Goal: Task Accomplishment & Management: Use online tool/utility

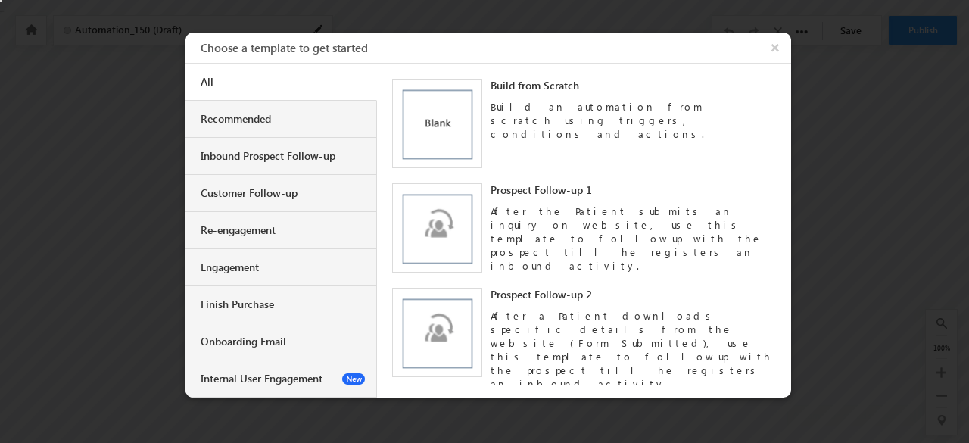
click at [481, 93] on div "Build from Scratch Build an automation from scratch using triggers, conditions …" at bounding box center [583, 123] width 383 height 89
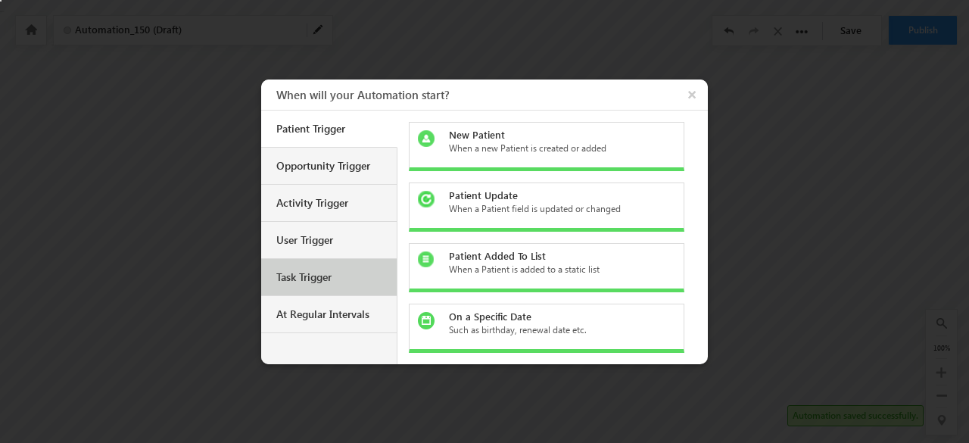
click at [325, 281] on div "Task Trigger" at bounding box center [330, 277] width 109 height 14
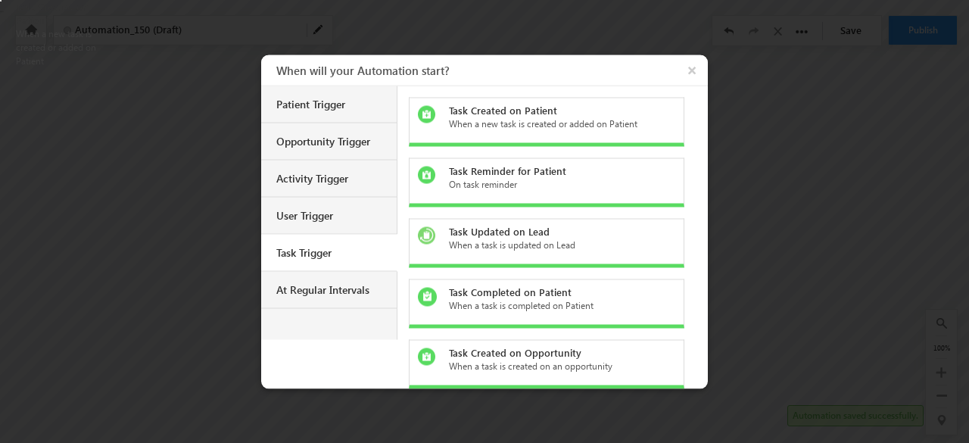
click at [500, 101] on div "Task Created on Patient When a new task is created or added on Patient" at bounding box center [547, 121] width 276 height 49
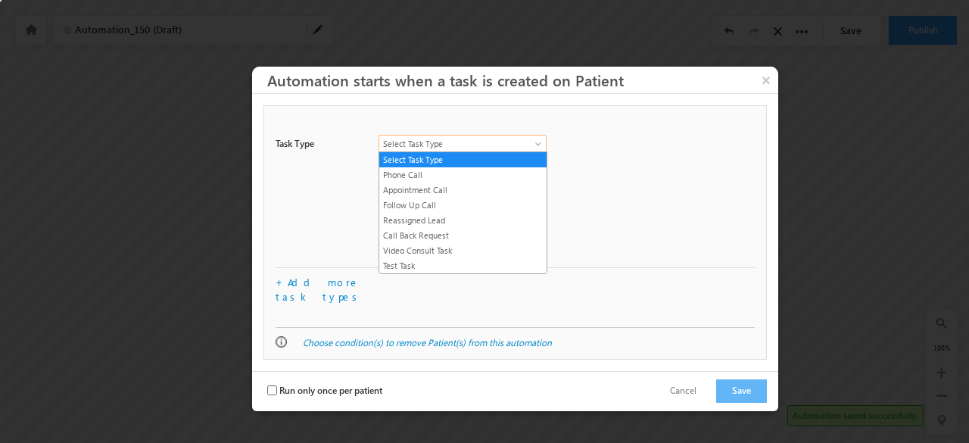
click at [471, 143] on span "Select Task Type" at bounding box center [453, 144] width 149 height 14
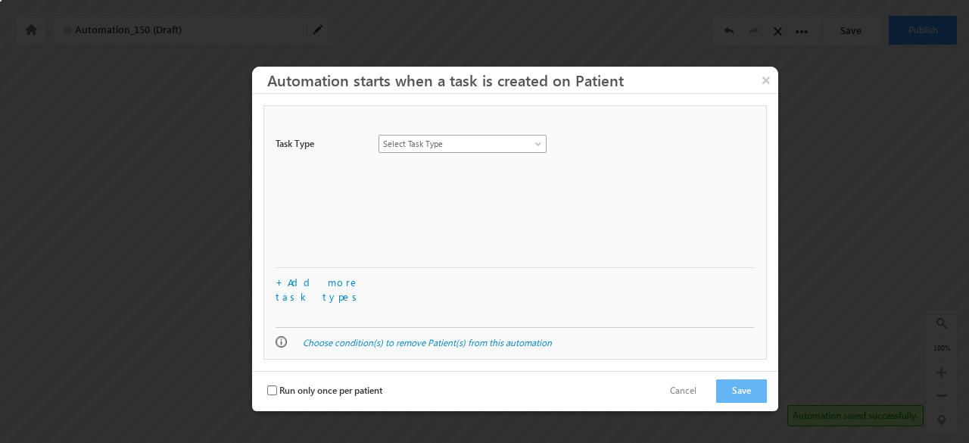
click at [534, 137] on link "Select Task Type" at bounding box center [462, 144] width 168 height 18
click at [761, 76] on button "×" at bounding box center [766, 80] width 24 height 26
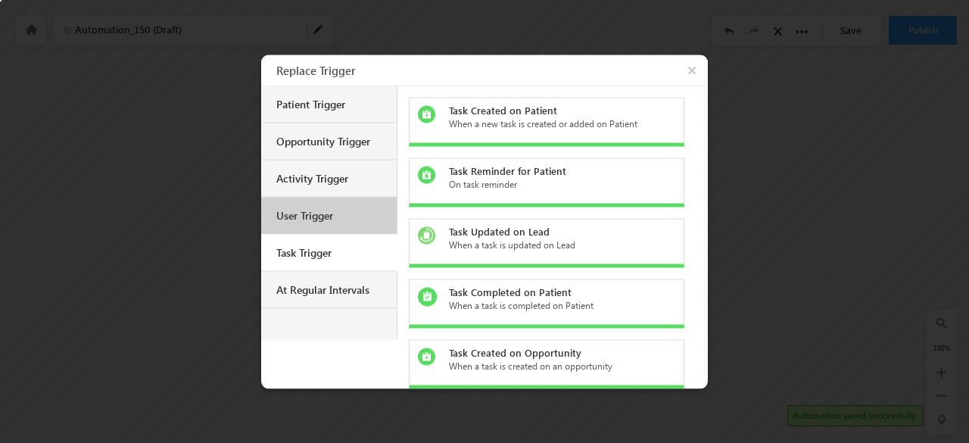
click at [306, 224] on div "User Trigger" at bounding box center [328, 215] width 135 height 37
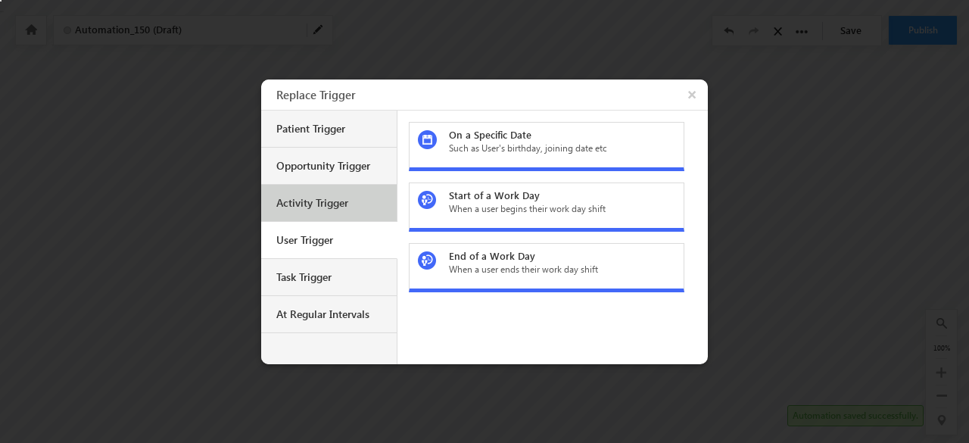
click at [330, 196] on div "Activity Trigger" at bounding box center [330, 203] width 109 height 14
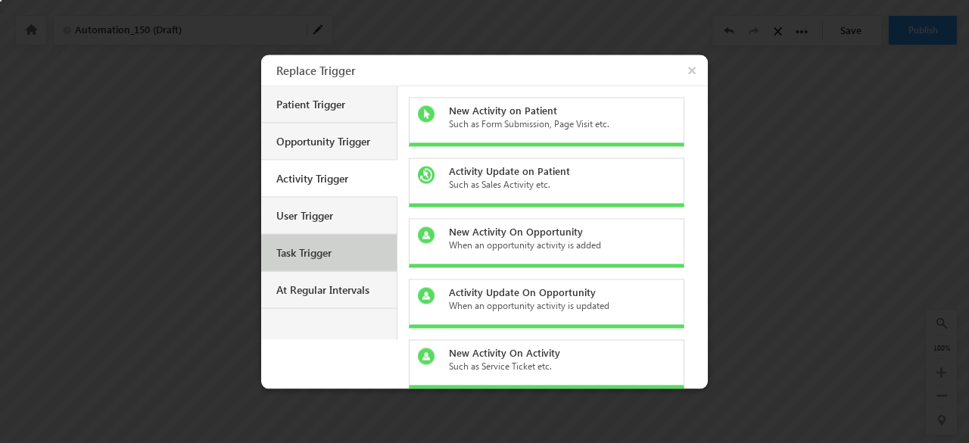
click at [324, 248] on div "Task Trigger" at bounding box center [330, 252] width 109 height 14
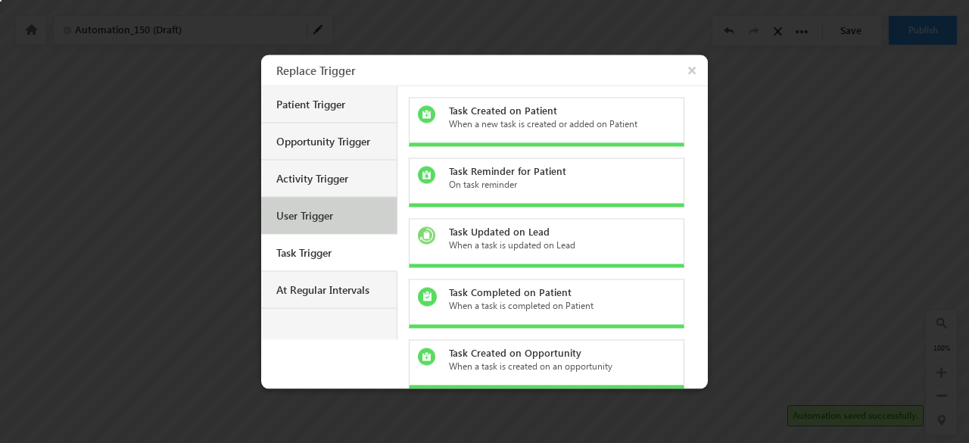
click at [375, 220] on div "User Trigger" at bounding box center [330, 215] width 109 height 14
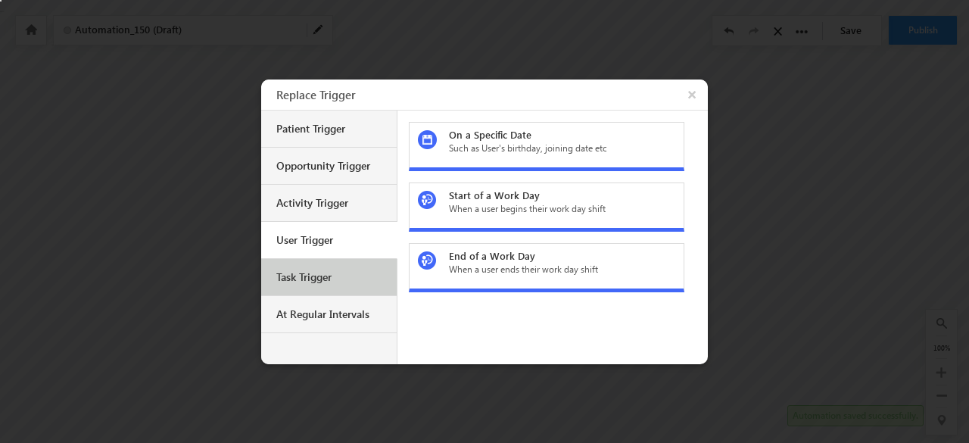
click at [327, 275] on div "Task Trigger" at bounding box center [330, 277] width 109 height 14
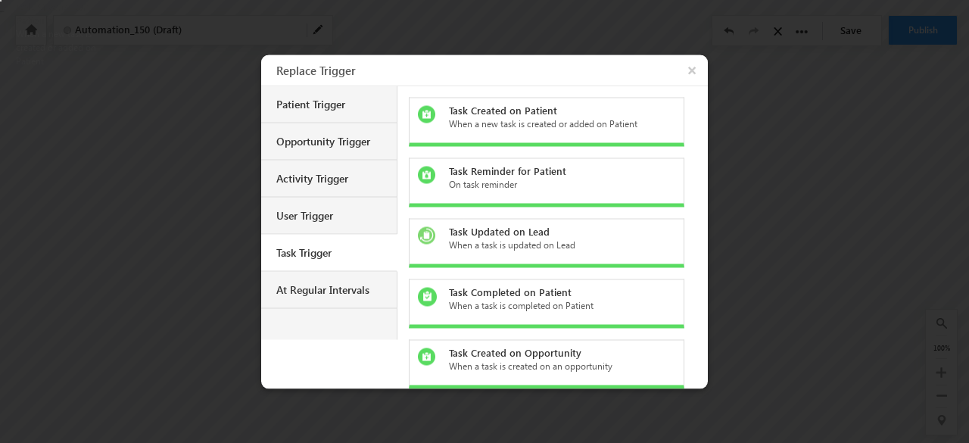
click at [609, 112] on div "Task Created on Patient" at bounding box center [555, 110] width 213 height 14
checkbox input "false"
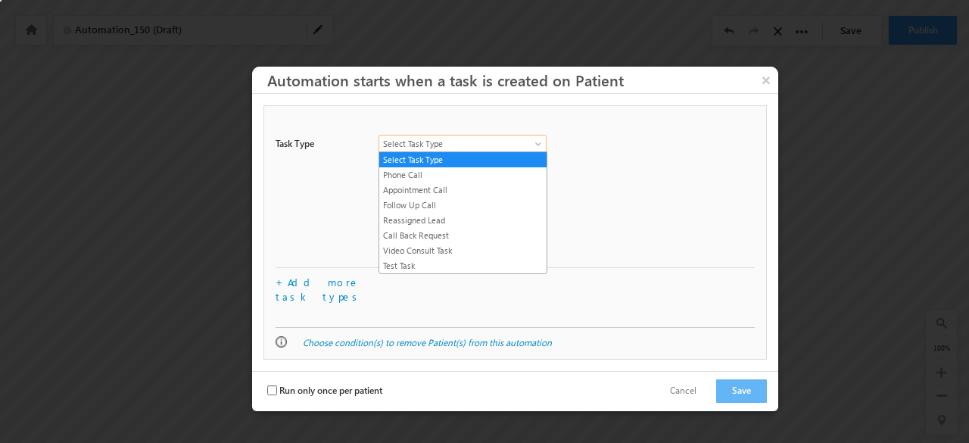
click at [516, 140] on span "Select Task Type" at bounding box center [453, 144] width 149 height 14
click at [502, 173] on link "Phone Call" at bounding box center [462, 175] width 167 height 14
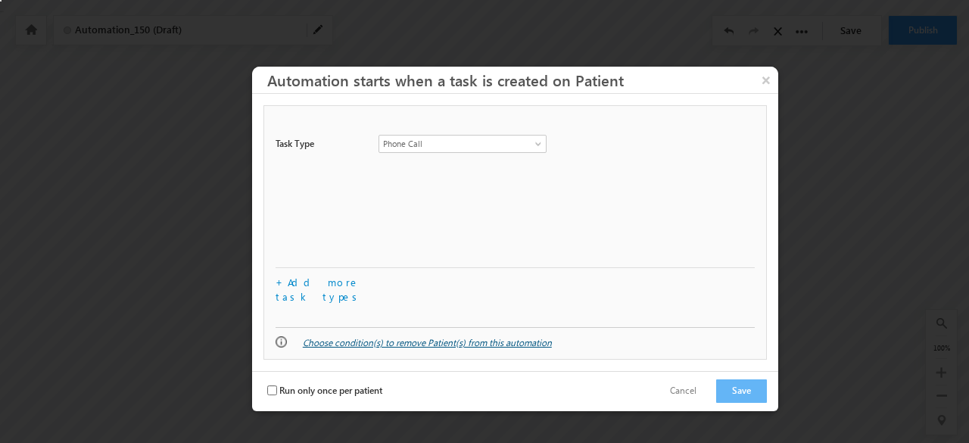
click at [436, 337] on link "Choose condition(s) to remove Patient(s) from this automation" at bounding box center [427, 342] width 249 height 11
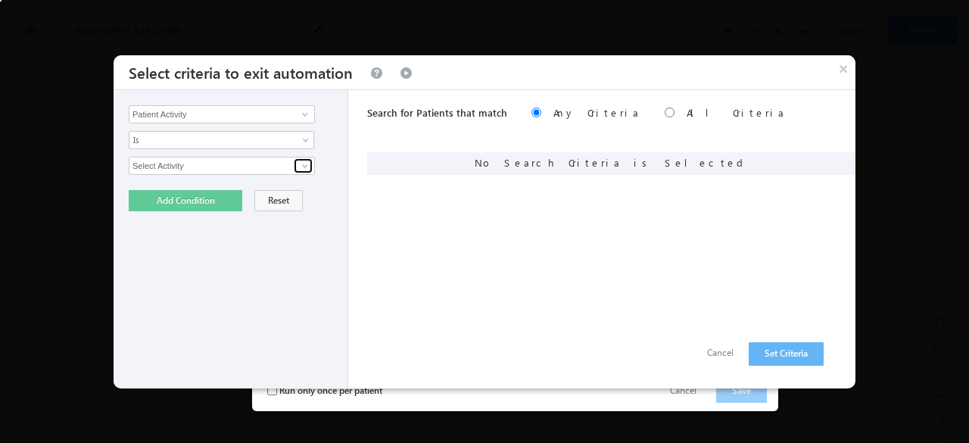
click at [306, 164] on span at bounding box center [305, 166] width 12 height 12
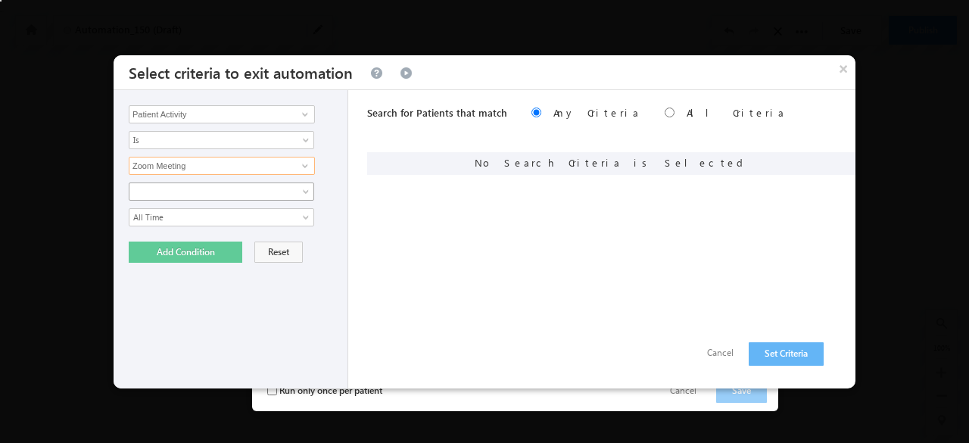
type input "Zoom Meeting"
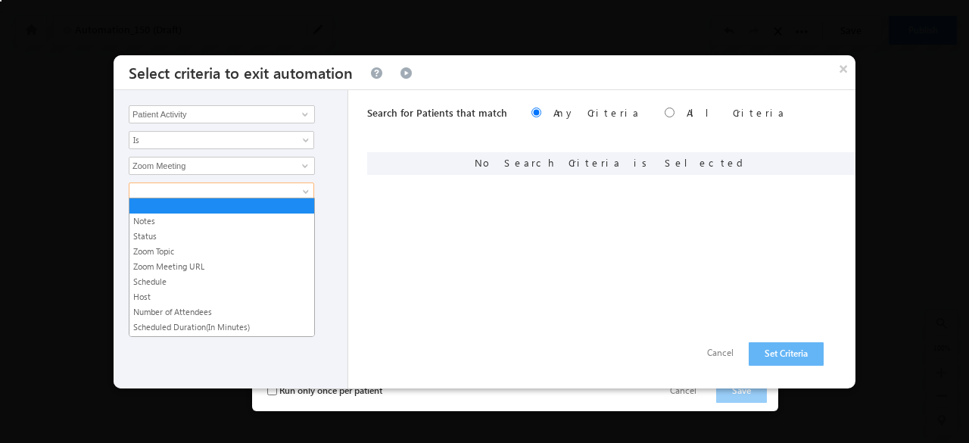
click at [304, 188] on span at bounding box center [307, 194] width 12 height 12
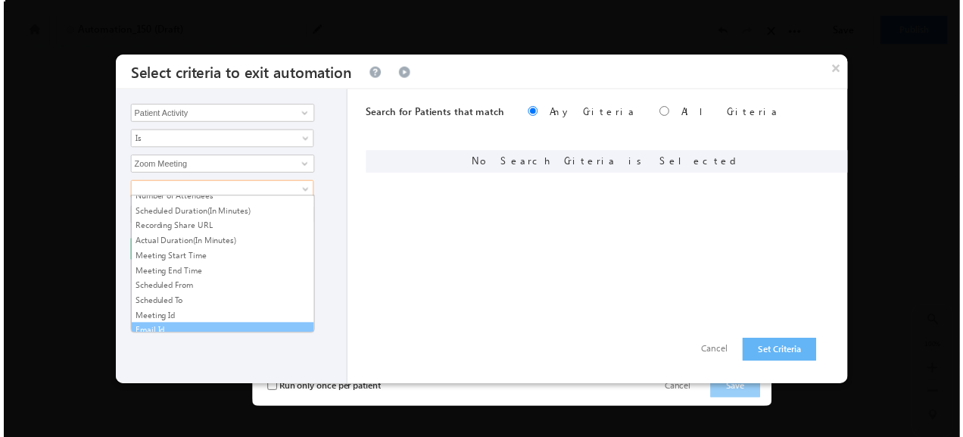
scroll to position [126, 0]
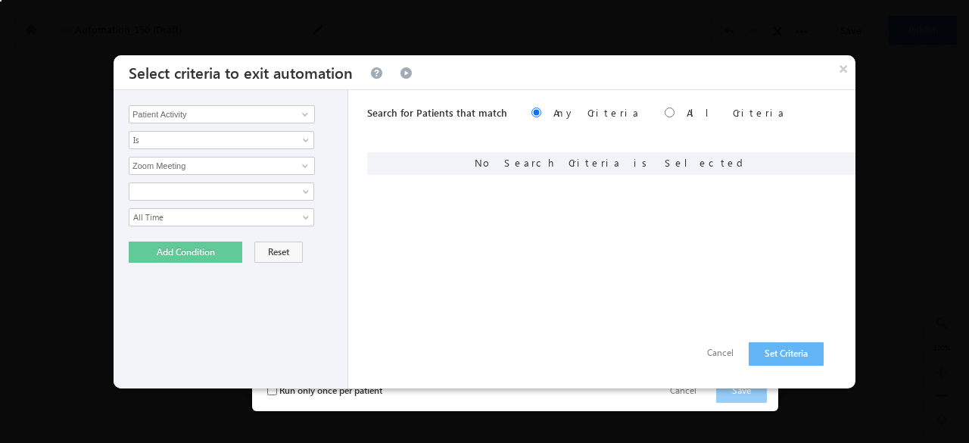
click at [368, 248] on div "Search for Patients that match Any Criteria All Criteria Note that the current …" at bounding box center [611, 239] width 488 height 298
click at [183, 250] on button "Add Condition" at bounding box center [186, 251] width 114 height 21
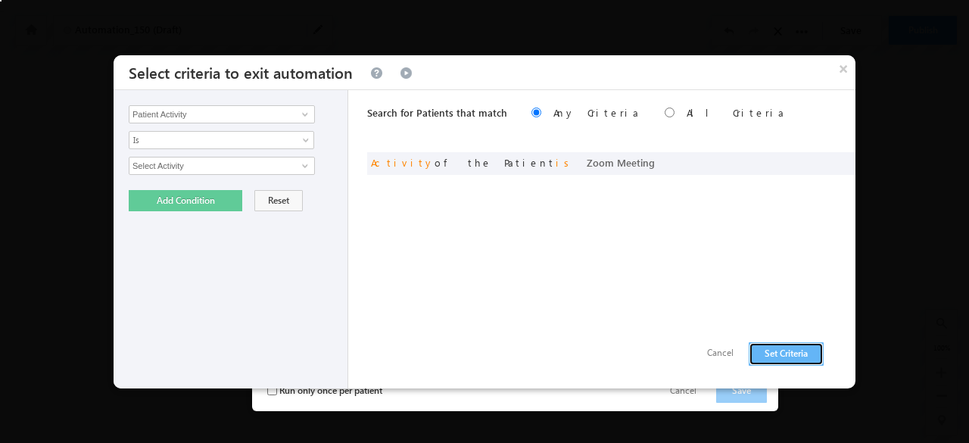
click at [784, 353] on button "Set Criteria" at bounding box center [786, 353] width 75 height 23
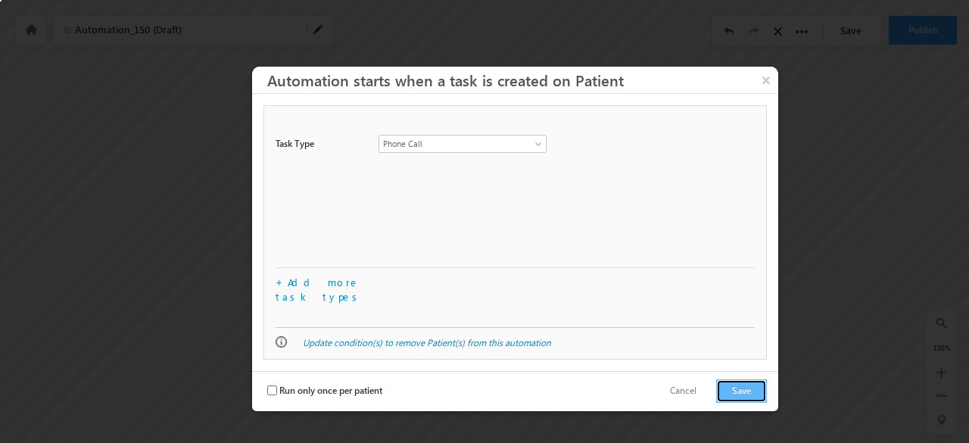
click at [740, 379] on button "Save" at bounding box center [741, 390] width 51 height 23
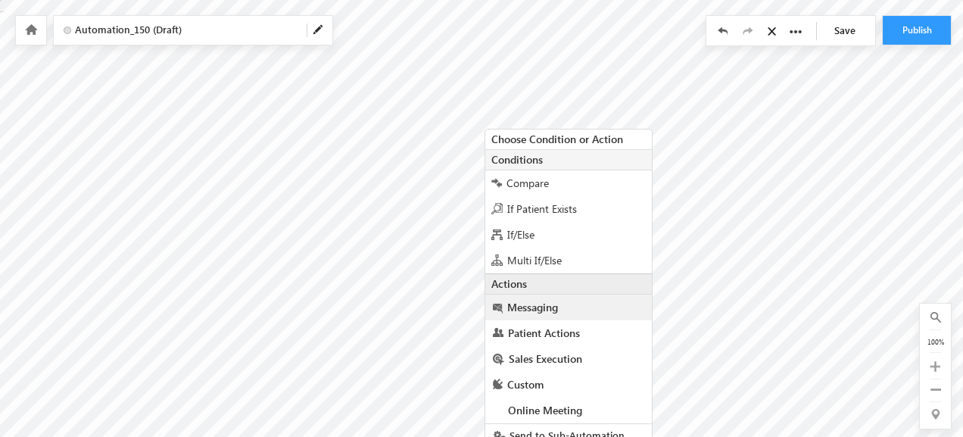
scroll to position [11, 0]
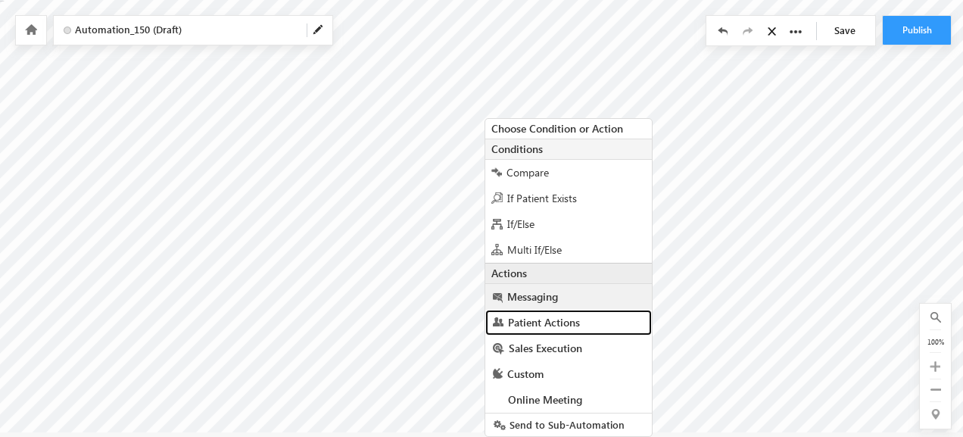
click at [560, 317] on span "Patient Actions" at bounding box center [544, 322] width 72 height 14
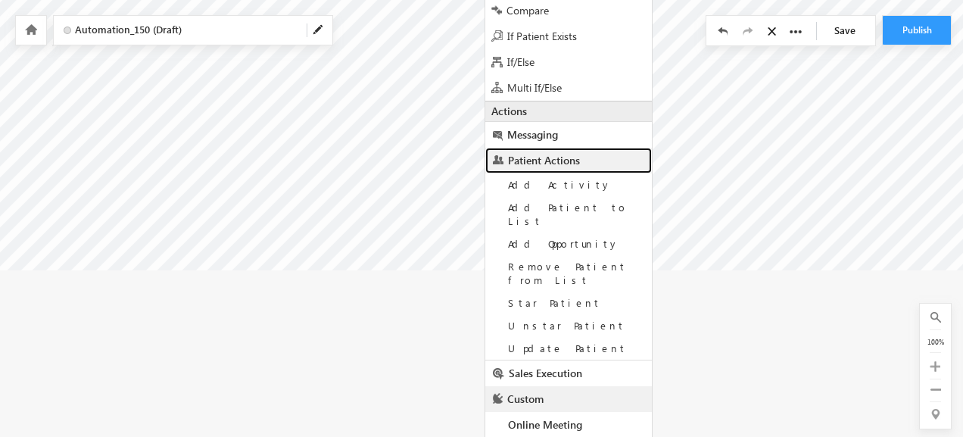
scroll to position [174, 0]
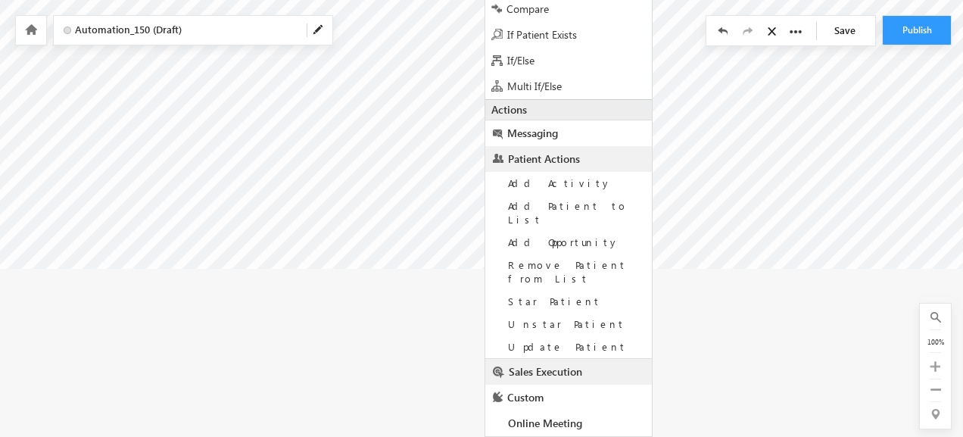
click at [541, 359] on link "Sales Execution" at bounding box center [568, 372] width 167 height 26
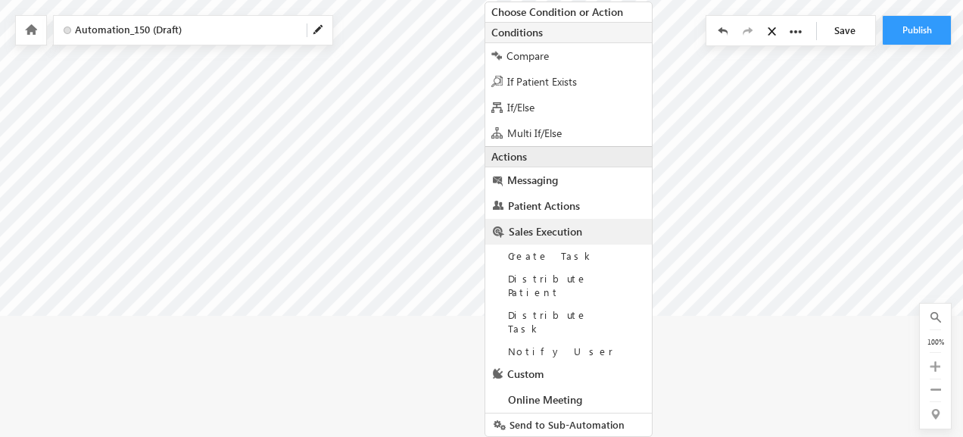
scroll to position [128, 0]
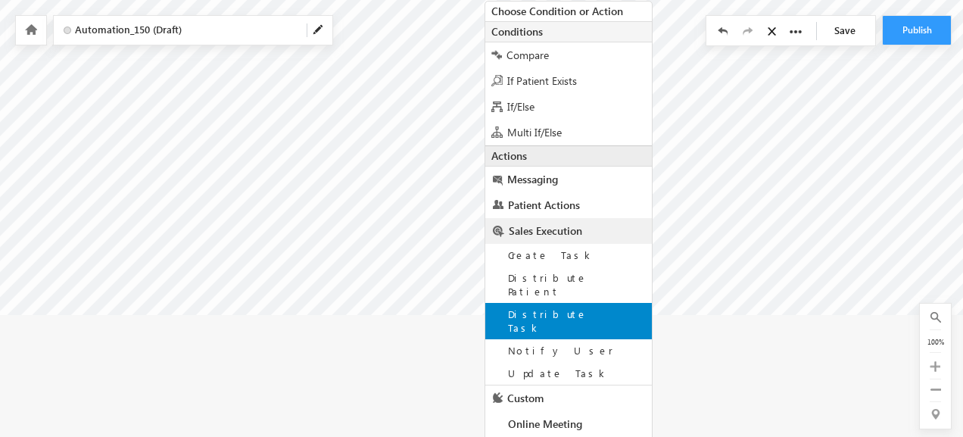
click at [565, 307] on span "Distribute Task" at bounding box center [547, 320] width 79 height 26
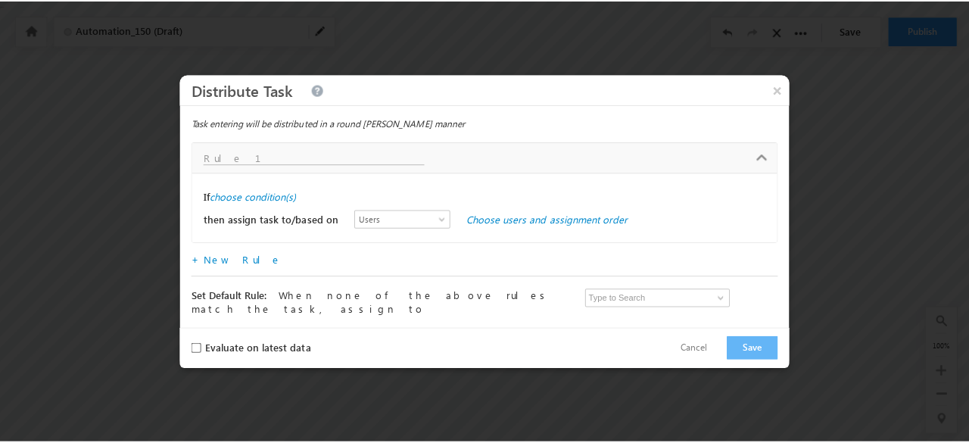
scroll to position [0, 0]
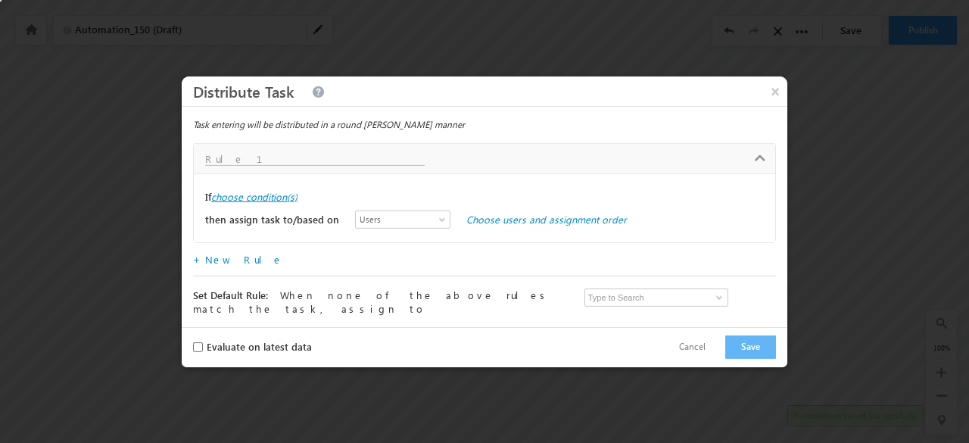
click at [253, 202] on label "choose condition(s)" at bounding box center [254, 197] width 86 height 14
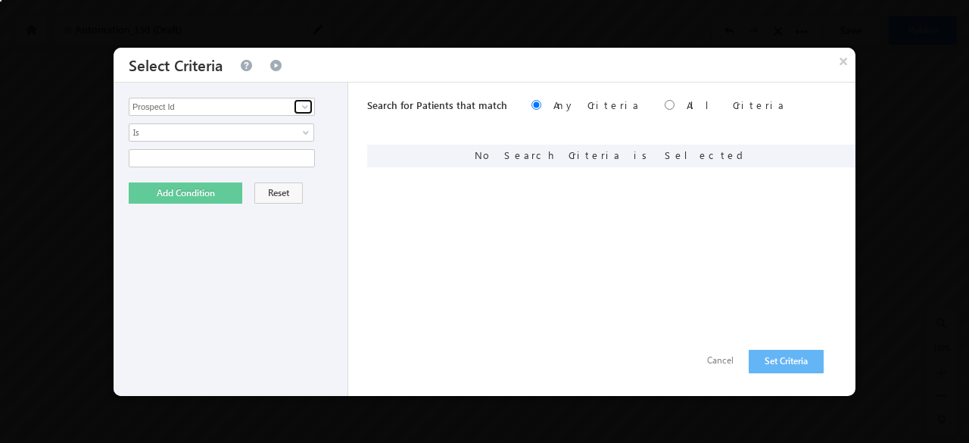
click at [303, 105] on span at bounding box center [305, 107] width 12 height 12
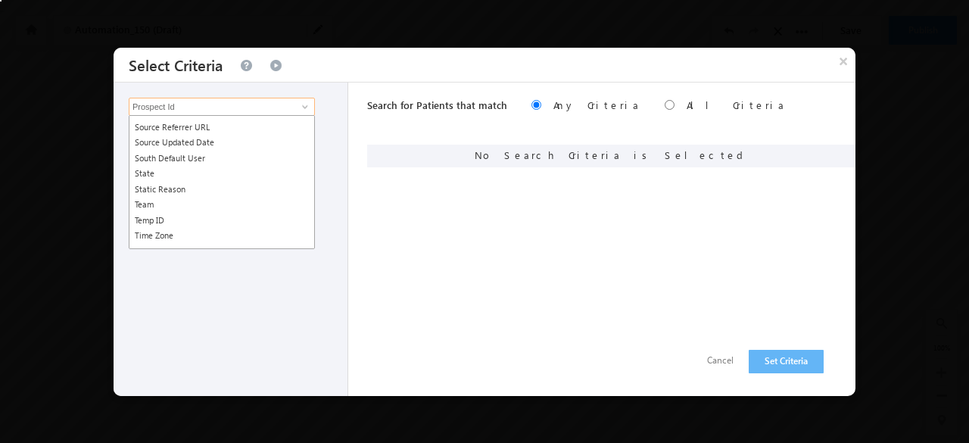
scroll to position [2269, 0]
click at [292, 103] on input "Prospect Id" at bounding box center [222, 107] width 186 height 18
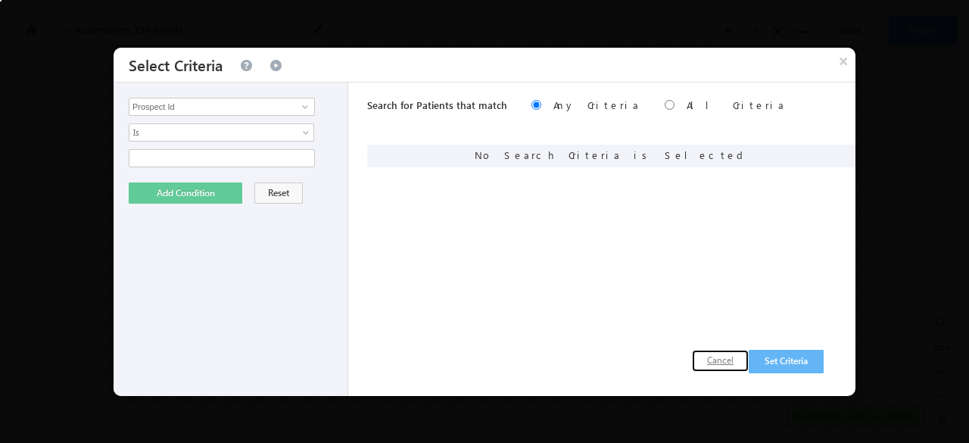
click at [715, 358] on button "Cancel" at bounding box center [720, 361] width 57 height 22
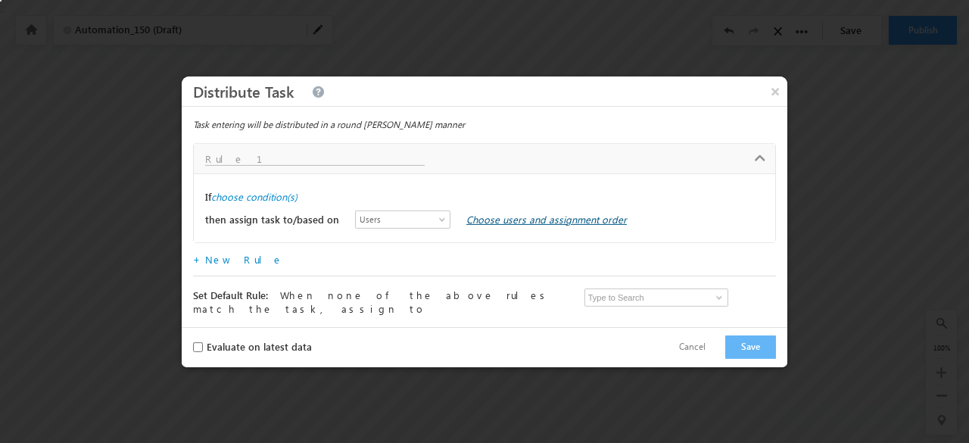
click at [488, 220] on link "Choose users and assignment order" at bounding box center [546, 219] width 160 height 13
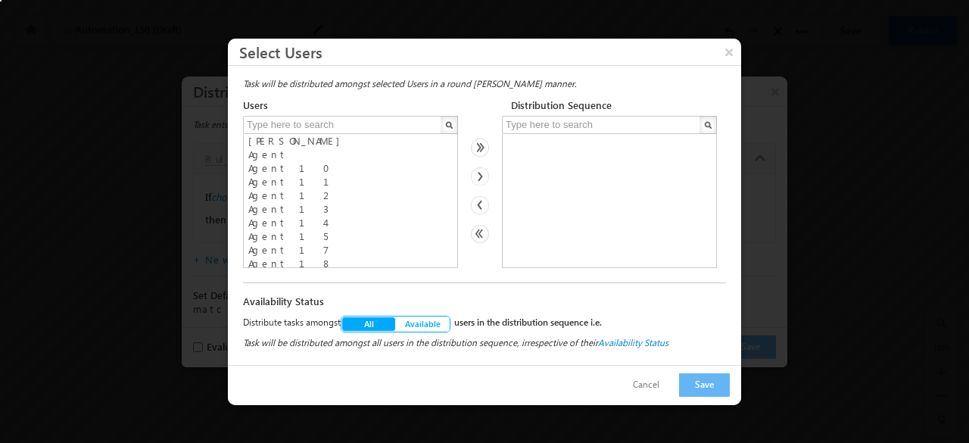
scroll to position [17, 0]
click at [737, 48] on button "×" at bounding box center [729, 52] width 24 height 26
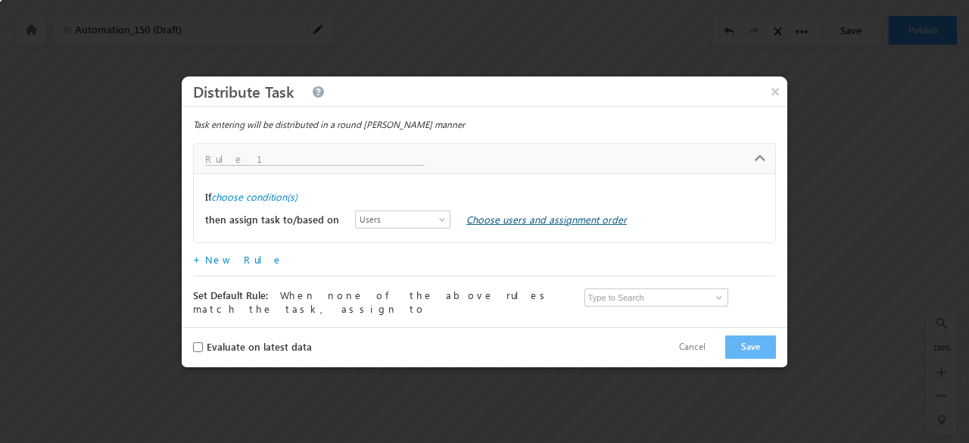
click at [574, 220] on link "Choose users and assignment order" at bounding box center [546, 219] width 160 height 13
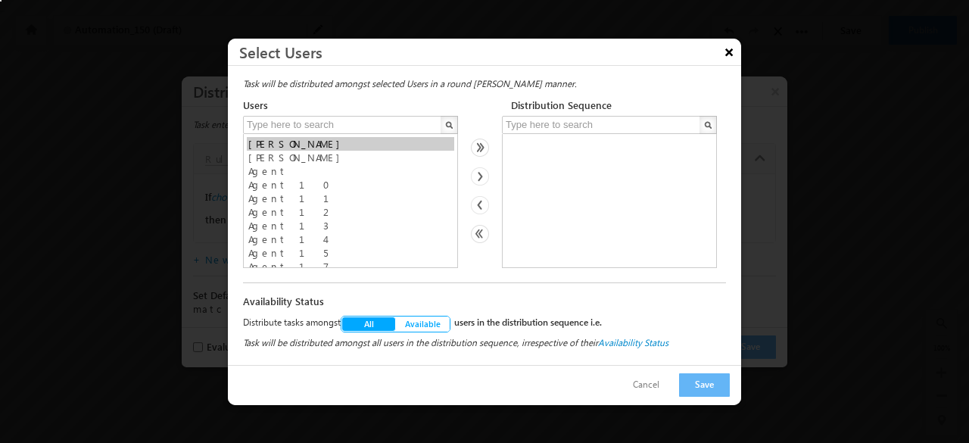
click at [726, 48] on button "×" at bounding box center [729, 52] width 24 height 26
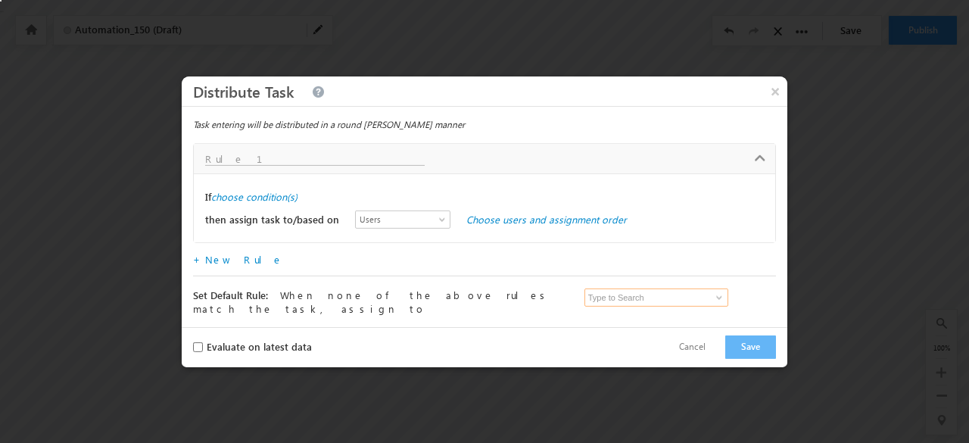
click at [641, 304] on input at bounding box center [656, 297] width 144 height 18
click at [721, 297] on span at bounding box center [719, 297] width 12 height 12
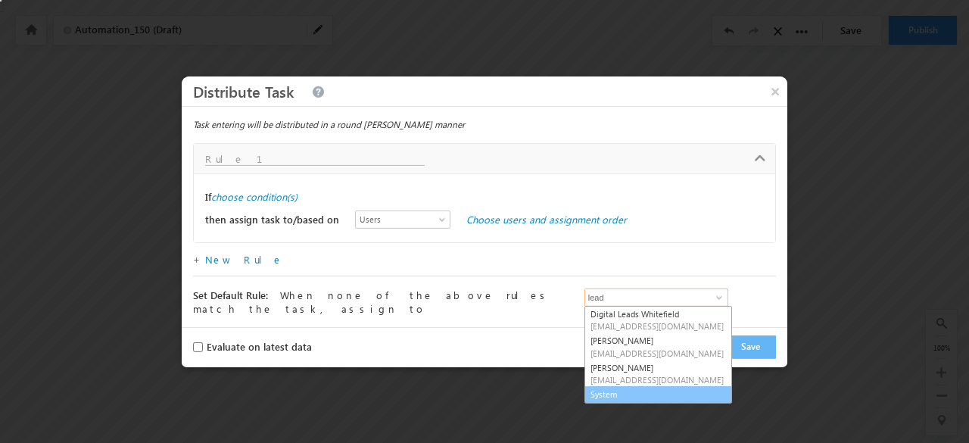
scroll to position [0, 0]
click at [662, 291] on input "lead" at bounding box center [656, 297] width 144 height 18
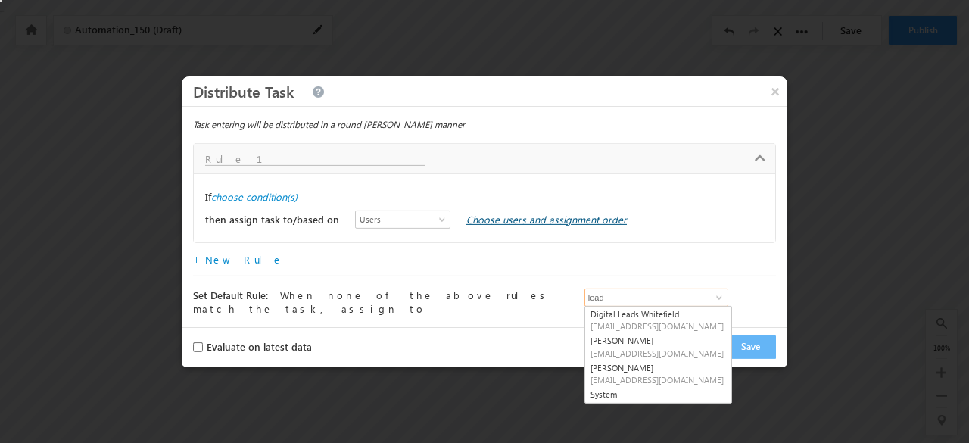
click at [549, 218] on link "Choose users and assignment order" at bounding box center [546, 219] width 160 height 13
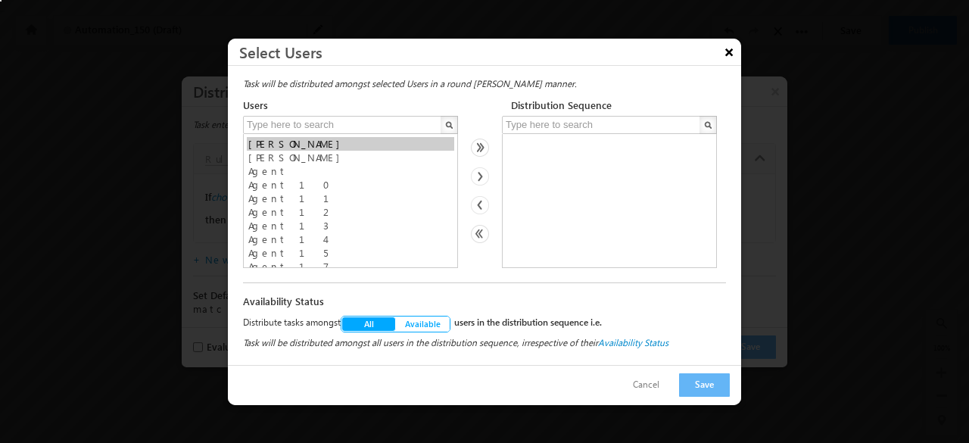
type input "lead"
click at [731, 43] on button "×" at bounding box center [729, 52] width 24 height 26
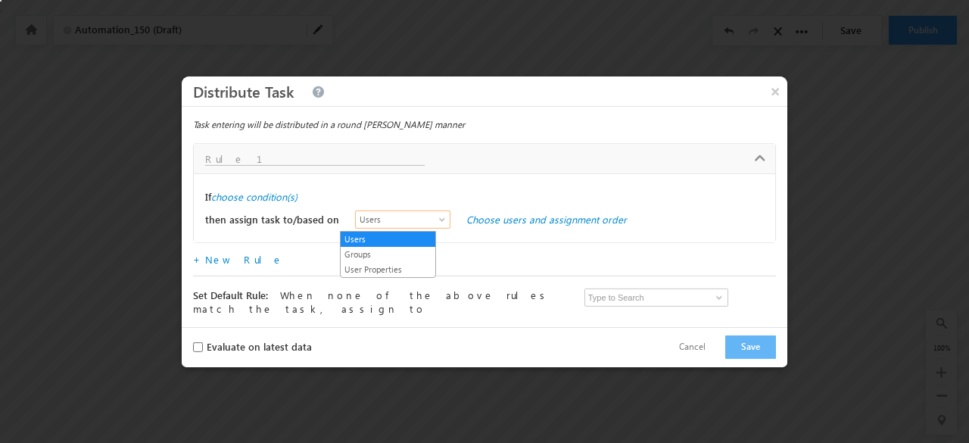
click at [403, 226] on span "Users" at bounding box center [399, 220] width 87 height 14
click at [386, 269] on link "User Properties" at bounding box center [388, 270] width 95 height 14
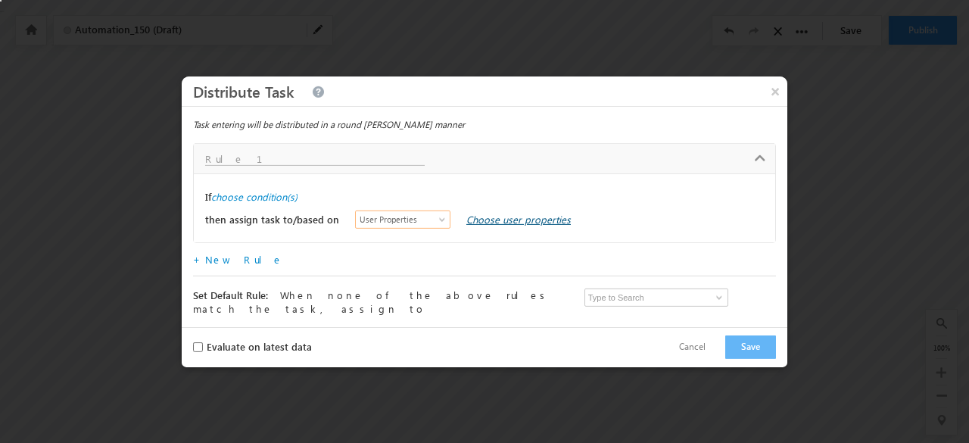
click at [466, 217] on link "Choose user properties" at bounding box center [518, 219] width 104 height 13
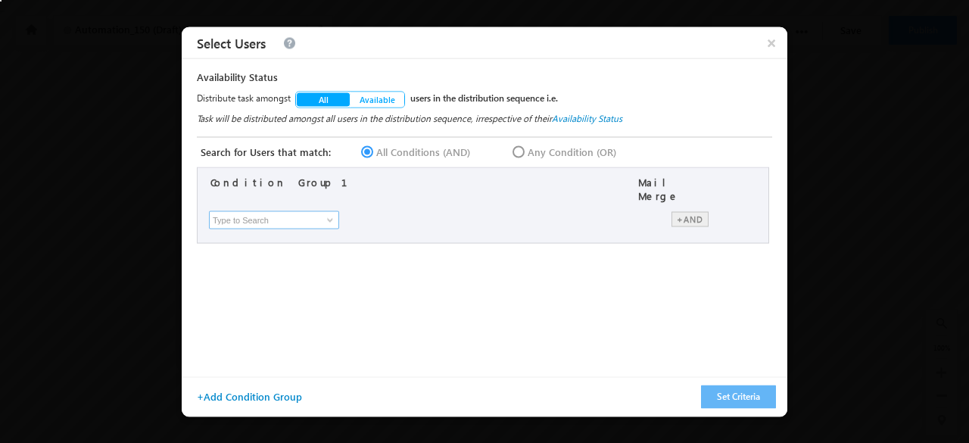
click at [307, 213] on input at bounding box center [274, 219] width 130 height 18
click at [330, 213] on span at bounding box center [330, 219] width 12 height 12
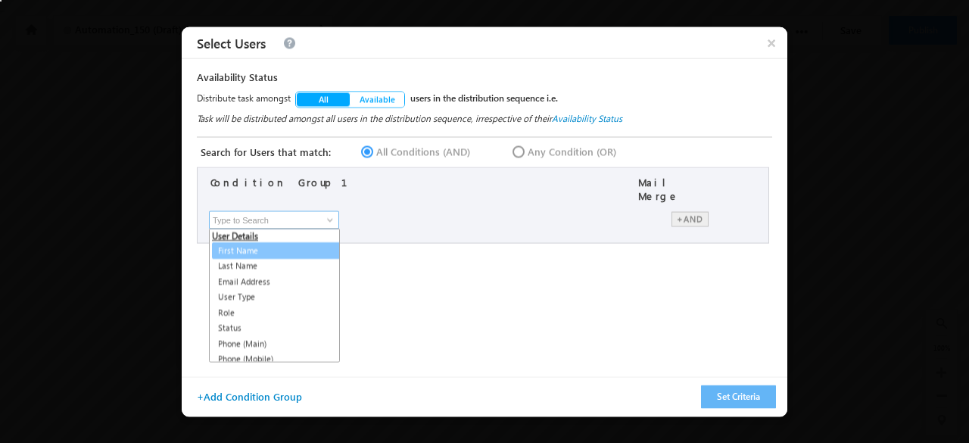
click at [310, 244] on link "First Name" at bounding box center [277, 249] width 131 height 17
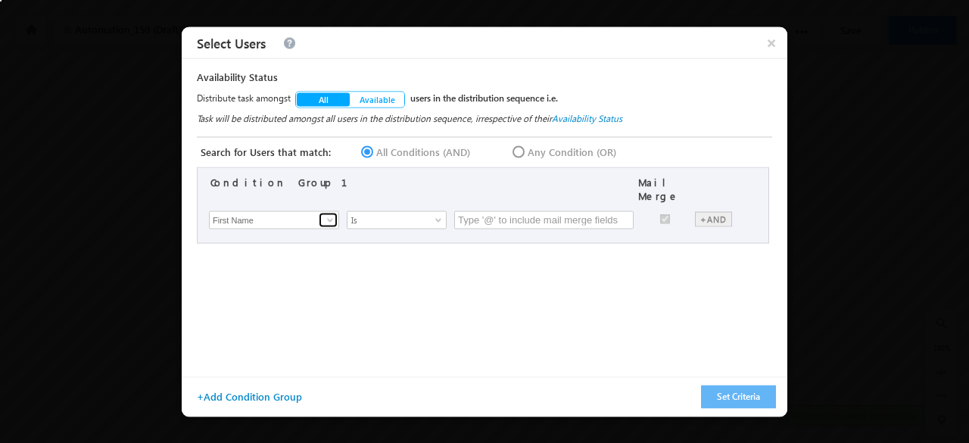
click at [322, 212] on link at bounding box center [328, 219] width 19 height 15
click at [319, 212] on link at bounding box center [328, 219] width 19 height 15
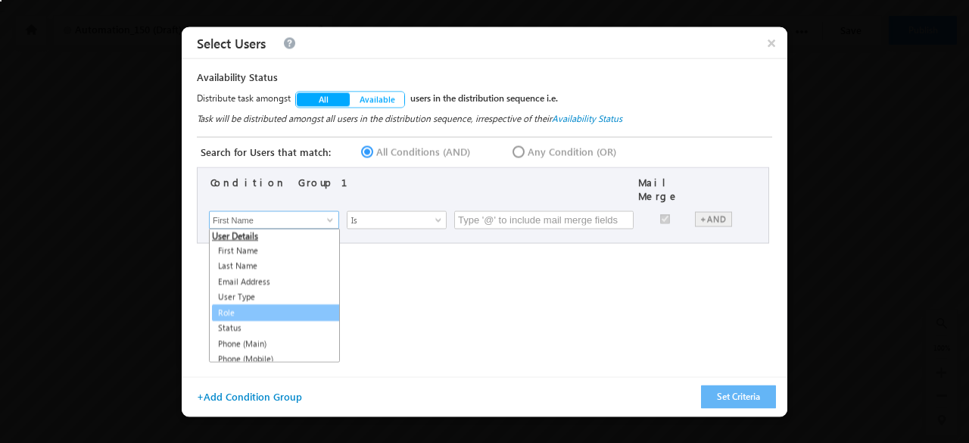
click at [252, 304] on link "Role" at bounding box center [277, 312] width 131 height 17
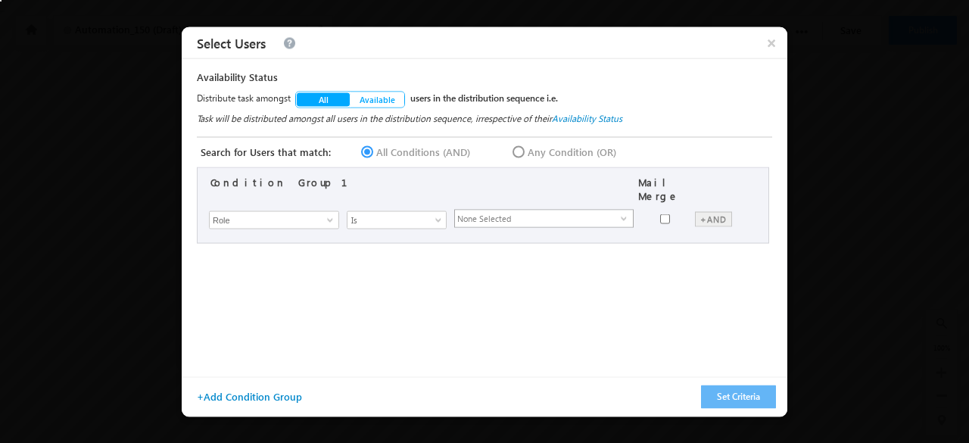
click at [533, 210] on span "None Selected" at bounding box center [538, 218] width 166 height 17
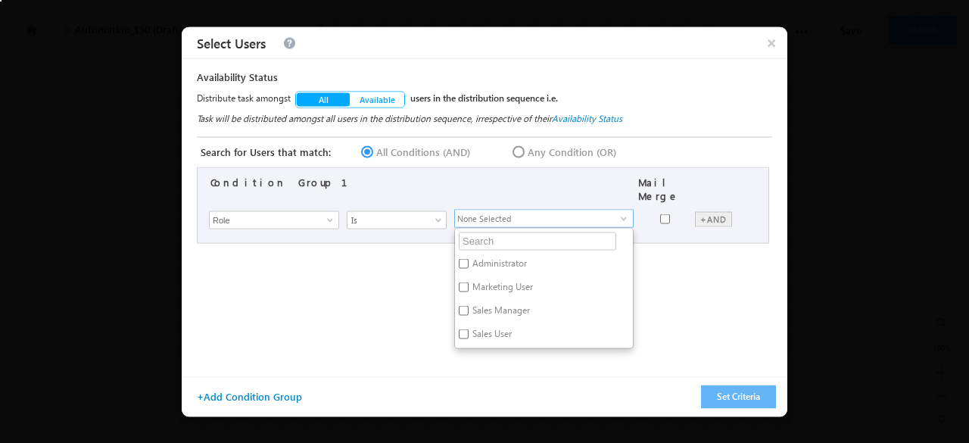
click at [533, 210] on span "None Selected" at bounding box center [538, 218] width 166 height 17
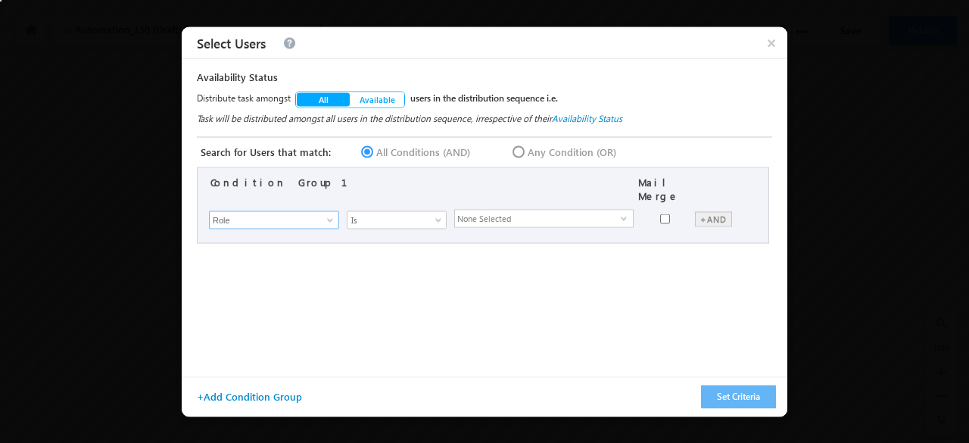
click at [300, 212] on input "Role" at bounding box center [274, 219] width 130 height 18
click at [326, 213] on span at bounding box center [330, 219] width 12 height 12
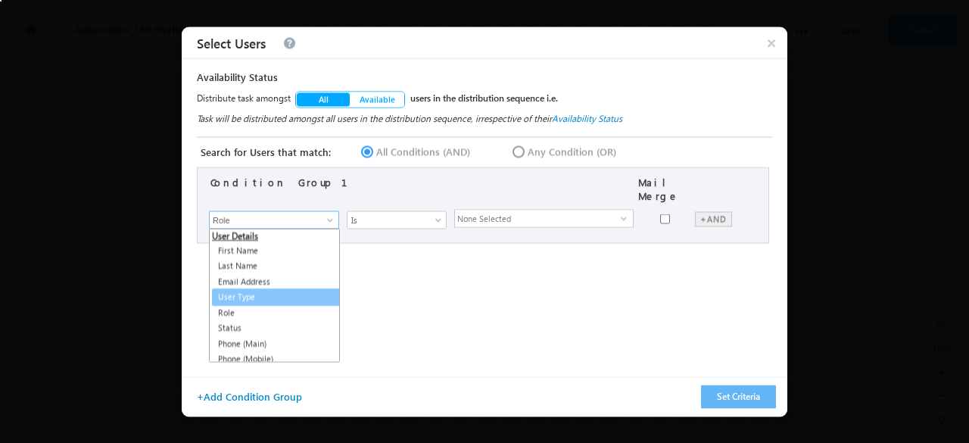
click at [269, 288] on link "User Type" at bounding box center [277, 296] width 131 height 17
type input "User Type"
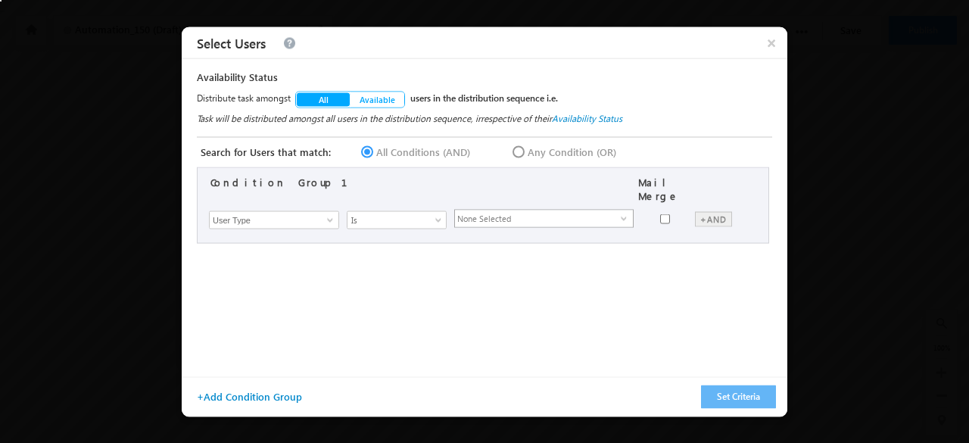
click at [500, 210] on span "None Selected" at bounding box center [538, 218] width 166 height 17
click at [474, 254] on label "Regular Users" at bounding box center [543, 265] width 177 height 23
click at [469, 259] on input "Regular Users" at bounding box center [464, 264] width 10 height 10
checkbox input "true"
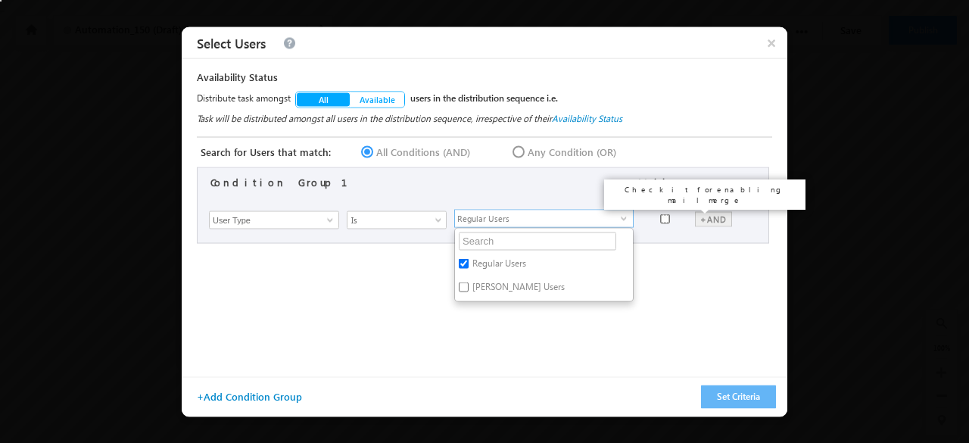
click at [667, 213] on input "checkbox" at bounding box center [665, 218] width 10 height 10
checkbox input "true"
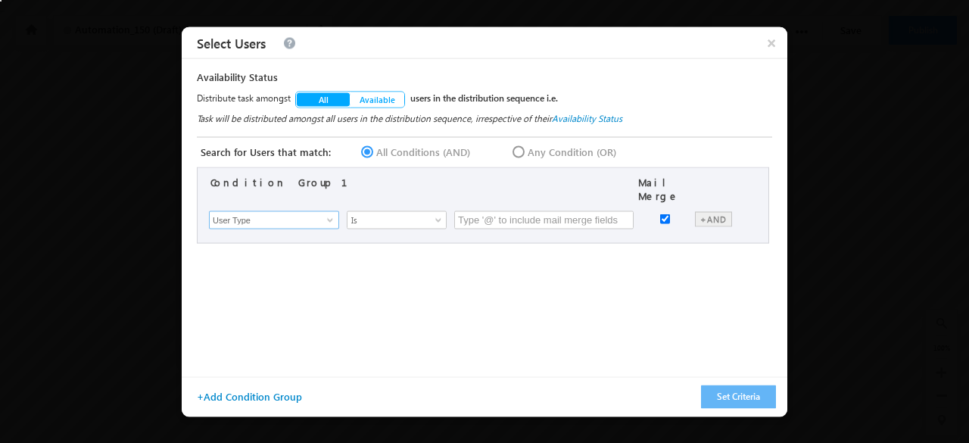
click at [315, 215] on input "User Type" at bounding box center [274, 219] width 130 height 18
click at [326, 213] on span at bounding box center [330, 219] width 12 height 12
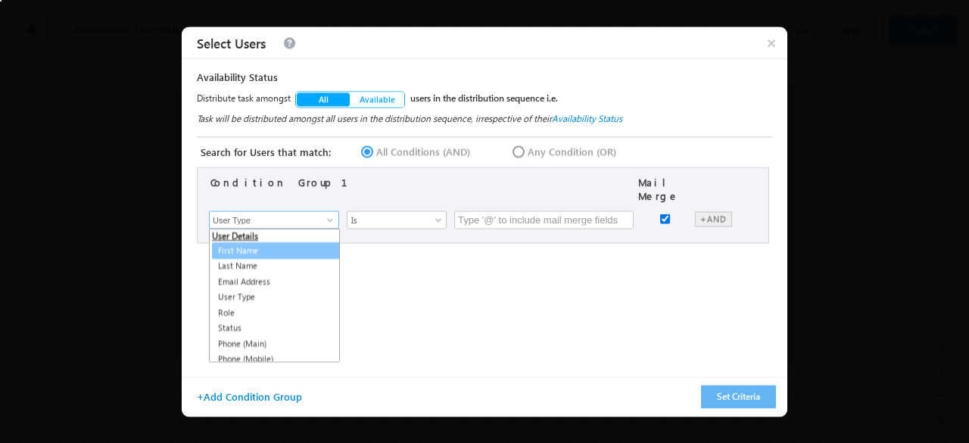
click at [260, 241] on link "First Name" at bounding box center [277, 249] width 131 height 17
type input "First Name"
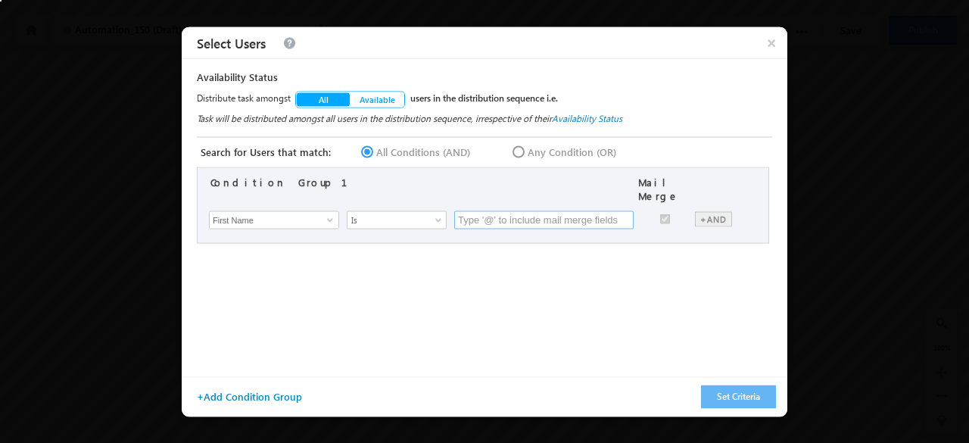
click at [497, 216] on input "text" at bounding box center [543, 219] width 179 height 18
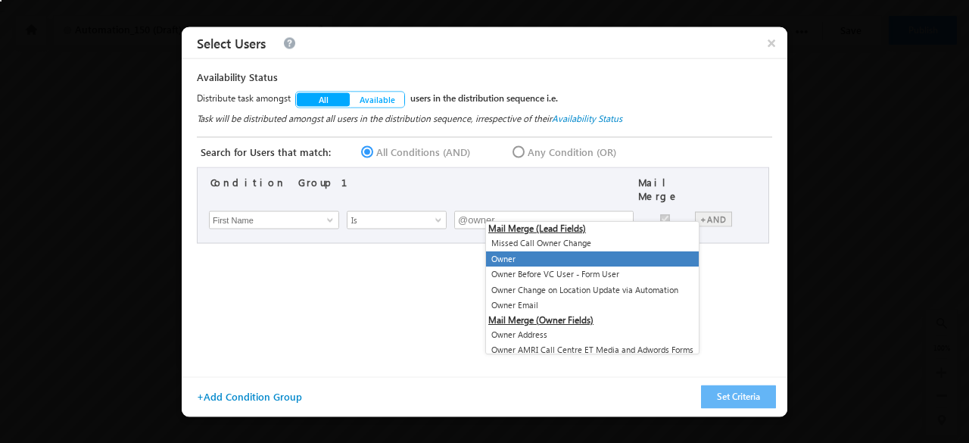
click at [528, 251] on li "Owner" at bounding box center [592, 259] width 213 height 16
type input "@{Lead:OwnerIdName,}"
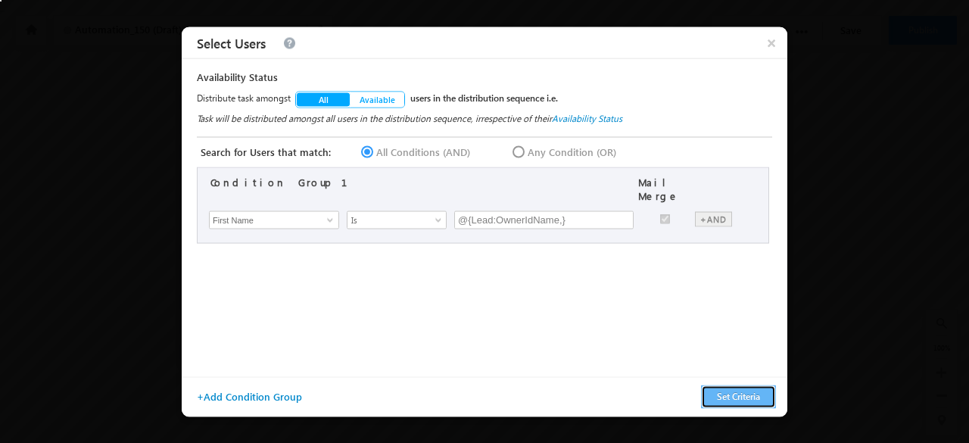
click at [736, 397] on button "Set Criteria" at bounding box center [738, 396] width 75 height 23
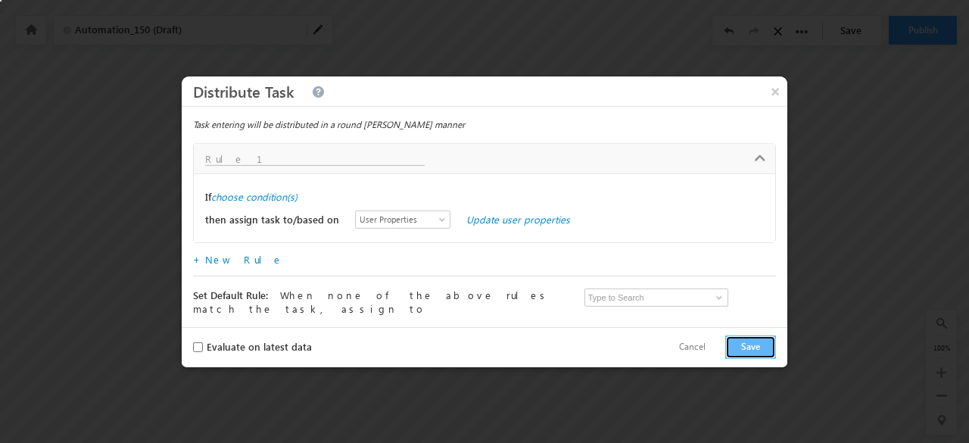
click at [753, 344] on button "Save" at bounding box center [750, 346] width 51 height 23
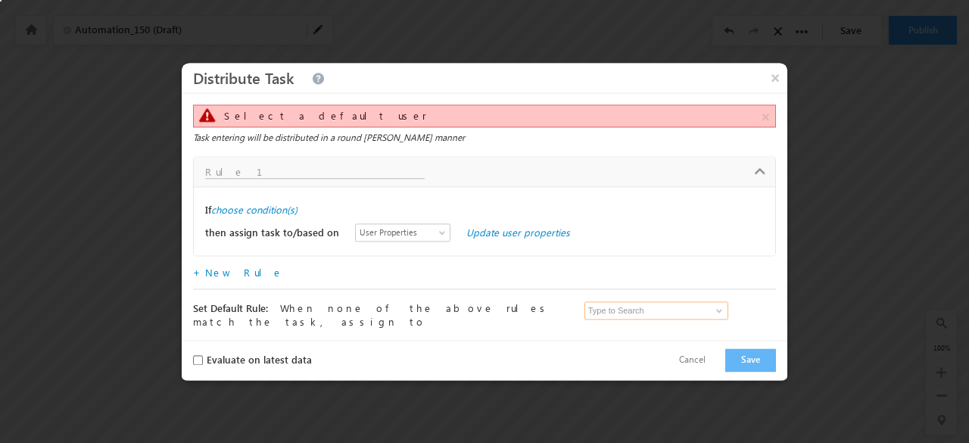
click at [698, 313] on input at bounding box center [656, 310] width 144 height 18
click at [714, 312] on span at bounding box center [719, 310] width 12 height 12
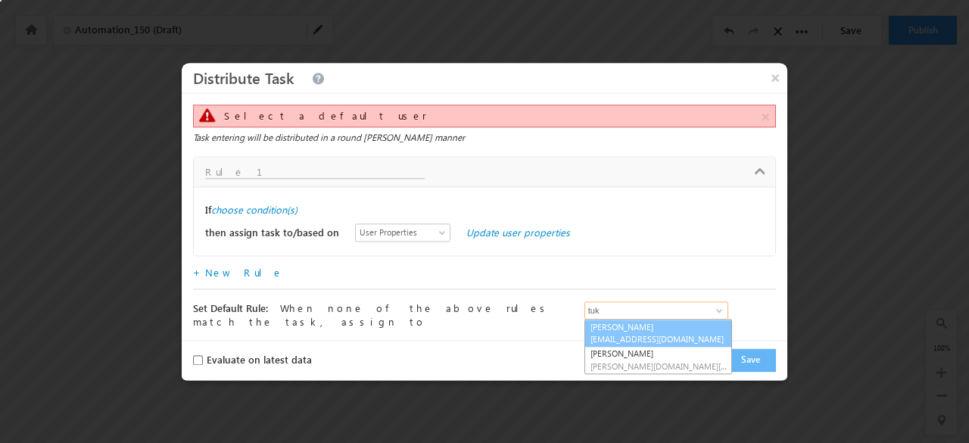
click at [652, 337] on span "testlsq@gmail.com" at bounding box center [658, 339] width 136 height 11
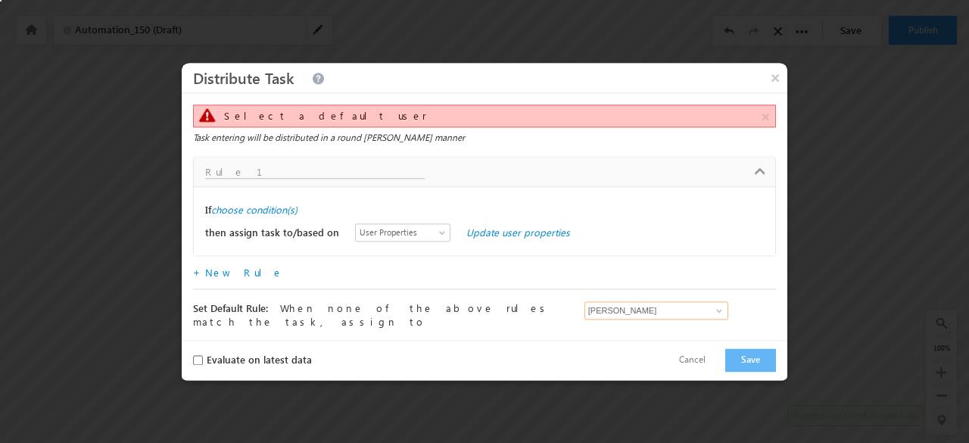
type input "Tukaram"
click at [754, 350] on button "Save" at bounding box center [750, 359] width 51 height 23
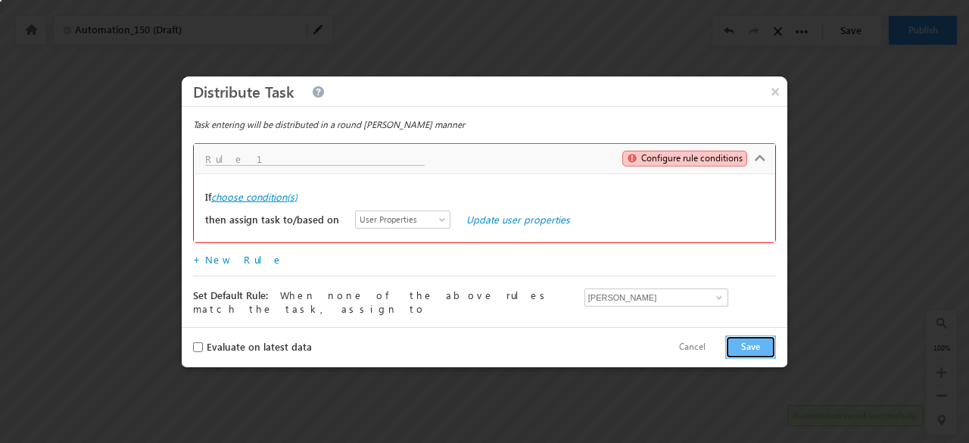
click at [285, 195] on label "choose condition(s)" at bounding box center [254, 197] width 86 height 14
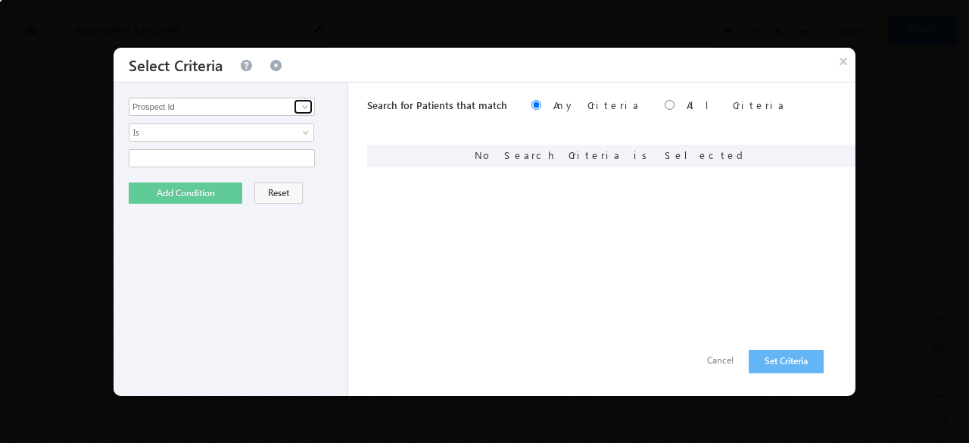
click at [304, 102] on span at bounding box center [305, 107] width 12 height 12
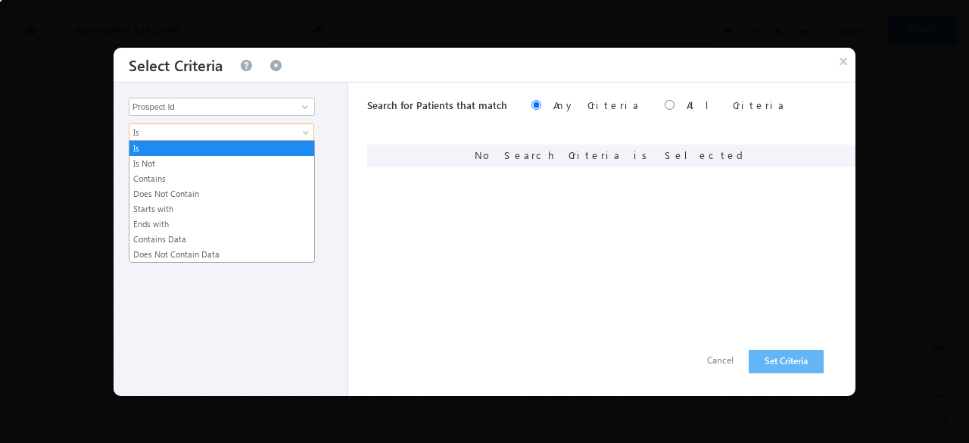
click at [307, 135] on span at bounding box center [307, 135] width 12 height 12
click at [271, 175] on link "Contains" at bounding box center [221, 179] width 185 height 14
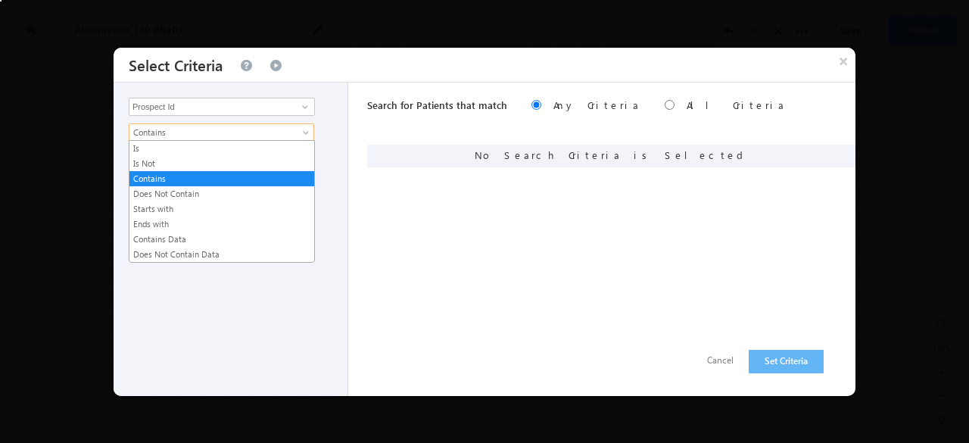
click at [307, 129] on span at bounding box center [307, 135] width 12 height 12
click at [239, 236] on link "Contains Data" at bounding box center [221, 239] width 185 height 14
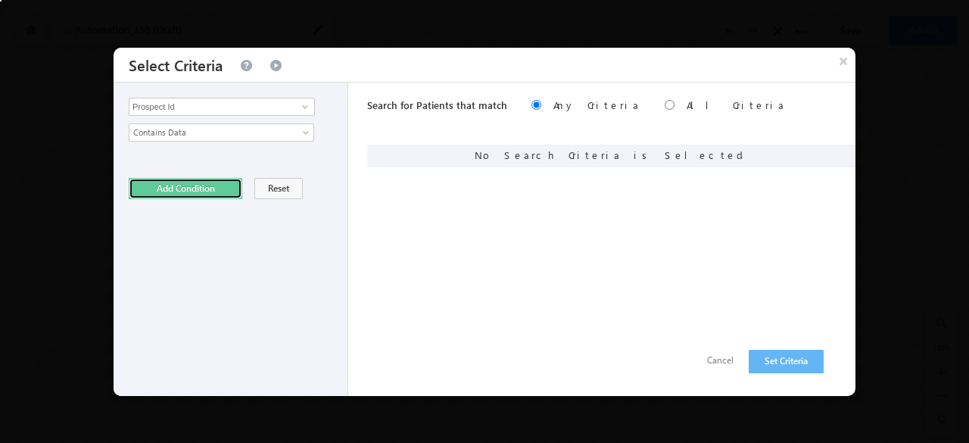
click at [210, 181] on button "Add Condition" at bounding box center [186, 188] width 114 height 21
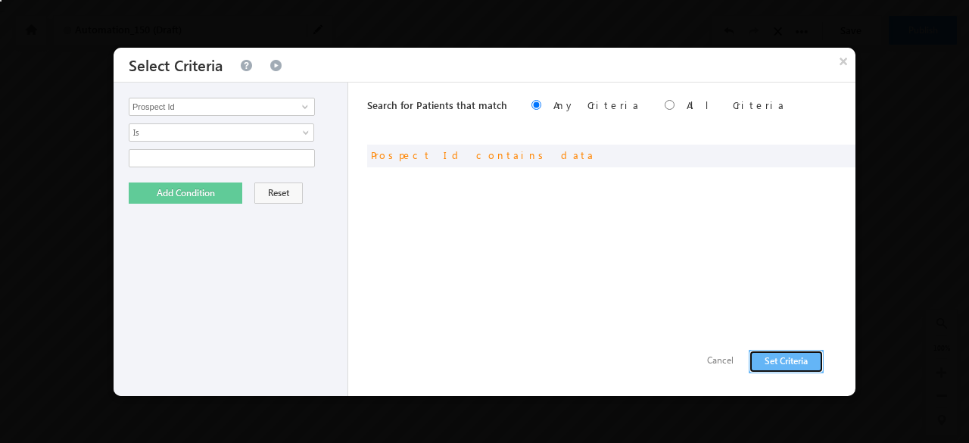
click at [791, 367] on button "Set Criteria" at bounding box center [786, 361] width 75 height 23
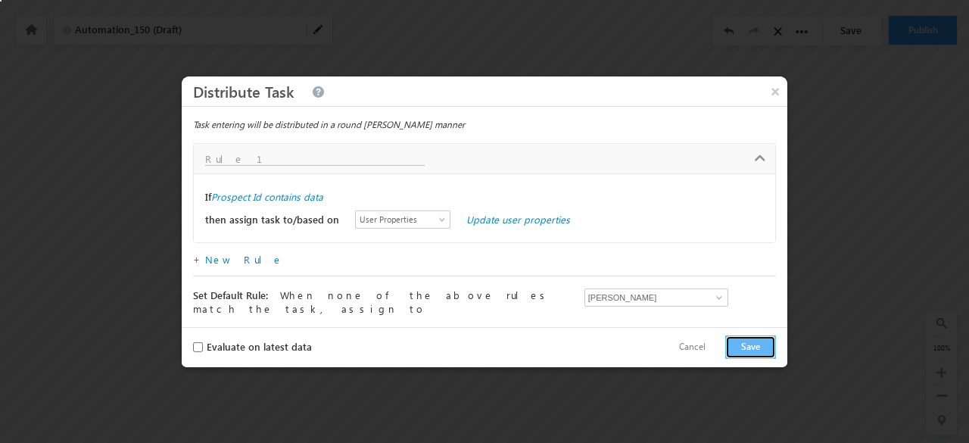
click at [748, 342] on button "Save" at bounding box center [750, 346] width 51 height 23
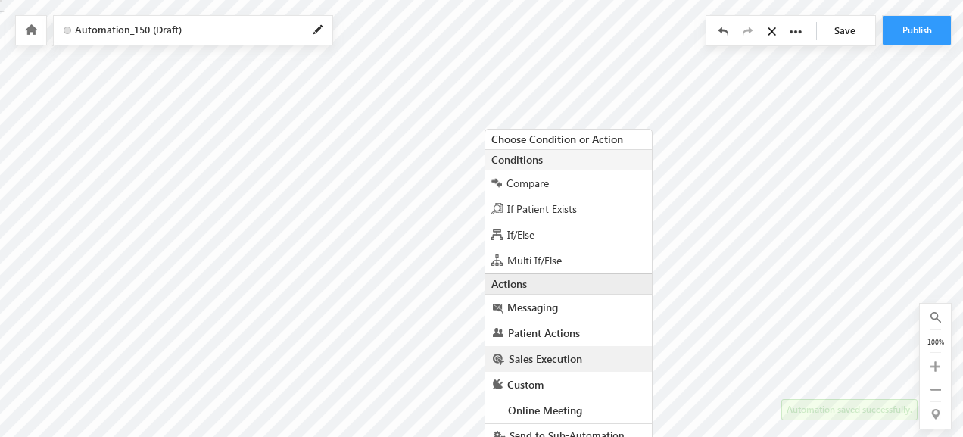
scroll to position [11, 0]
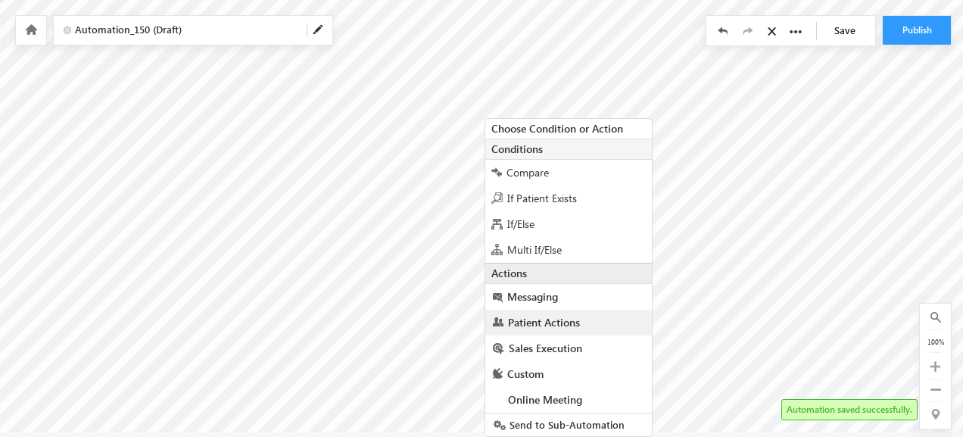
click at [556, 312] on link "Patient Actions" at bounding box center [568, 323] width 167 height 26
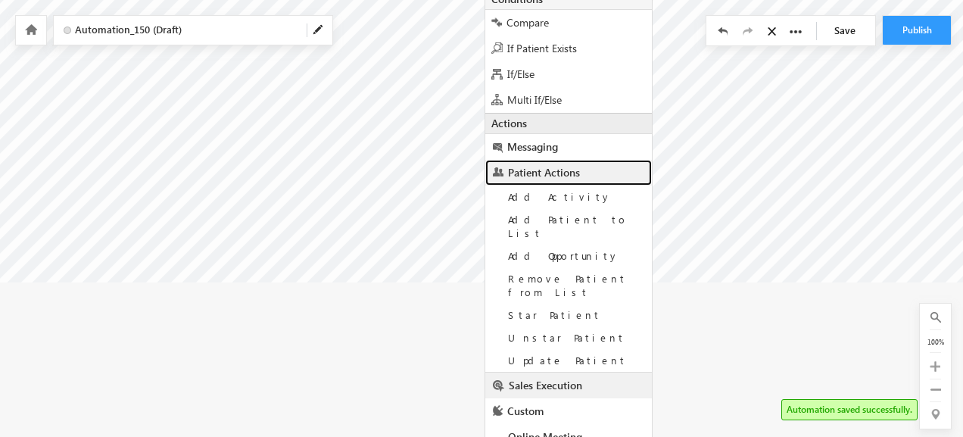
scroll to position [174, 0]
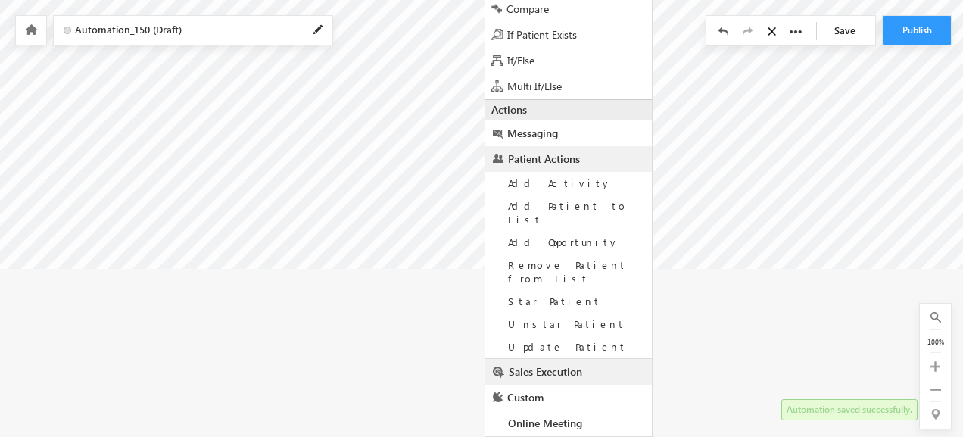
click at [540, 364] on span "Sales Execution" at bounding box center [545, 371] width 73 height 14
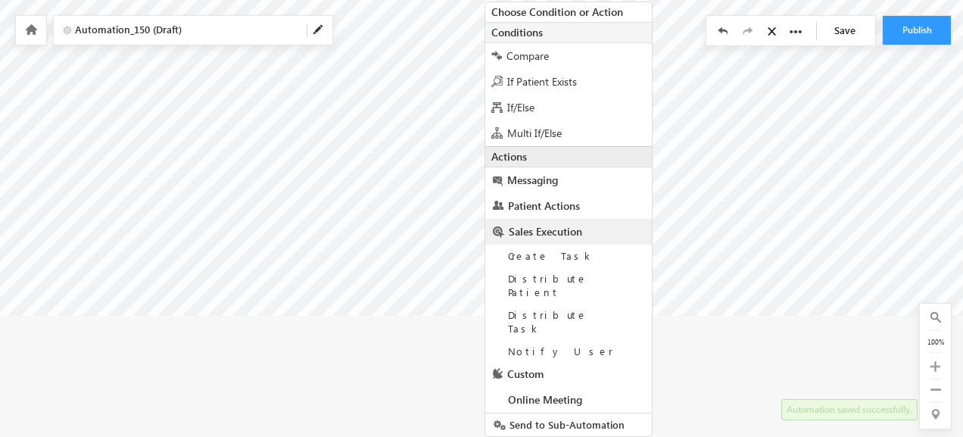
scroll to position [128, 0]
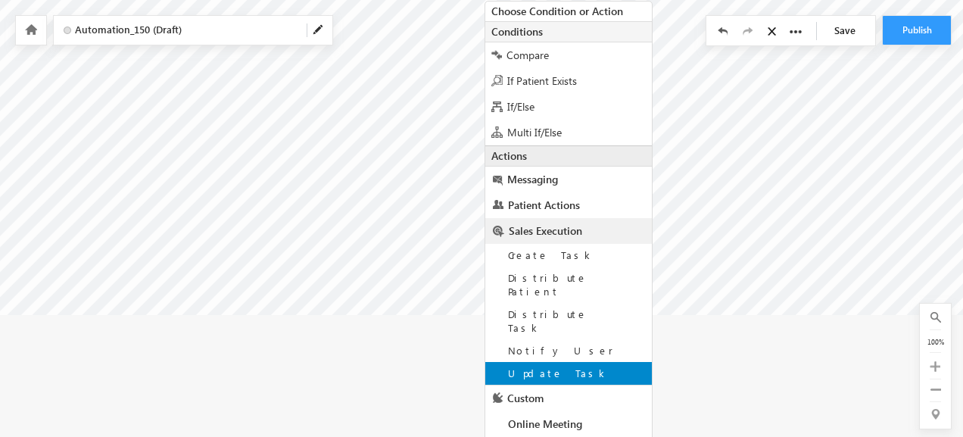
click at [563, 362] on div "Update Task" at bounding box center [568, 373] width 167 height 23
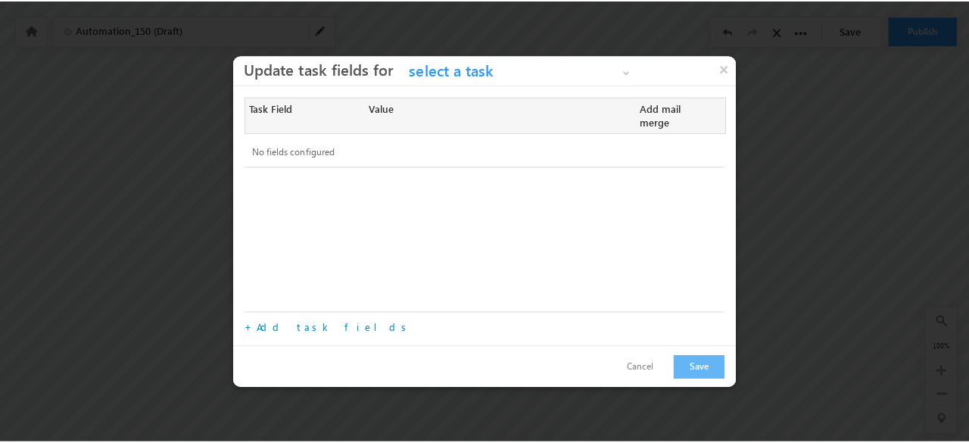
scroll to position [0, 0]
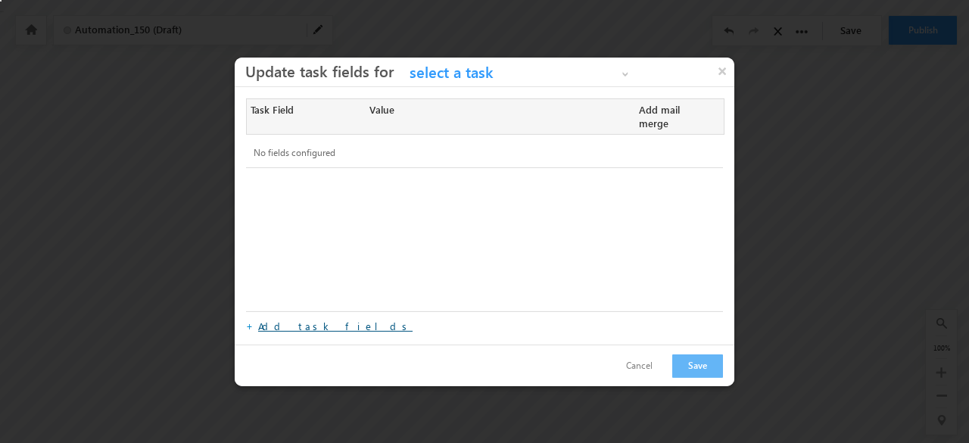
click at [283, 319] on link "Add task fields" at bounding box center [335, 325] width 154 height 13
click at [280, 319] on link "Add task fields" at bounding box center [335, 325] width 154 height 13
click at [279, 142] on div "No fields configured" at bounding box center [484, 154] width 477 height 30
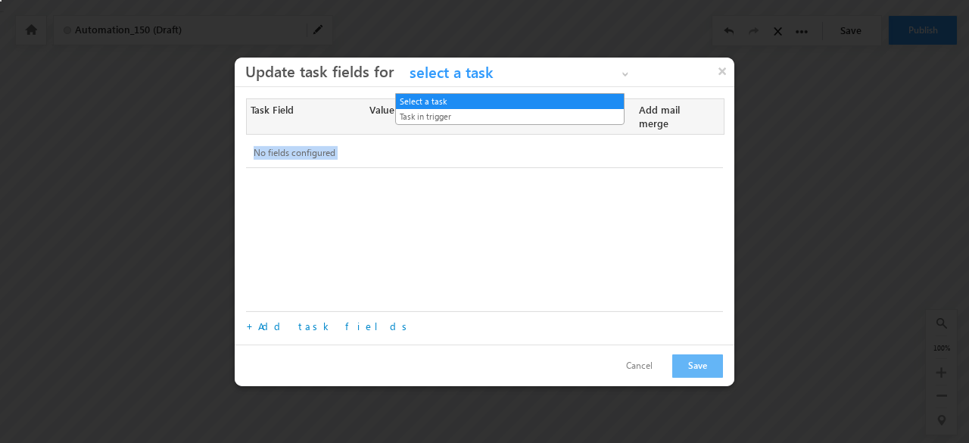
click at [428, 70] on link "Select a task" at bounding box center [519, 74] width 227 height 23
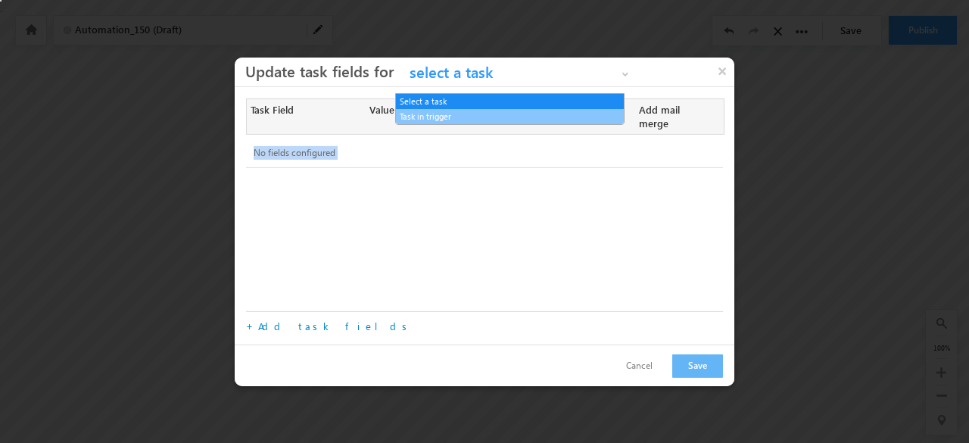
click at [422, 120] on link "Task in trigger" at bounding box center [510, 117] width 228 height 14
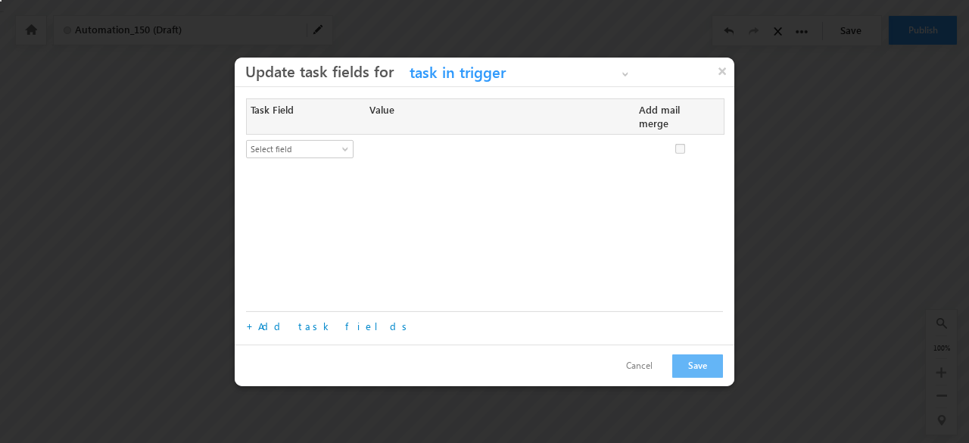
click at [451, 69] on div "× Update task fields for Select a task Task in trigger Task in trigger" at bounding box center [485, 71] width 500 height 29
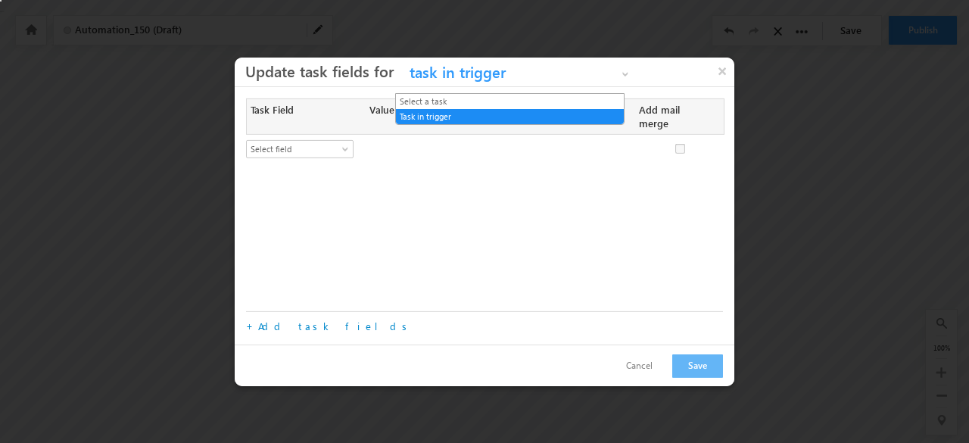
click at [450, 78] on span "Task in trigger" at bounding box center [506, 75] width 201 height 23
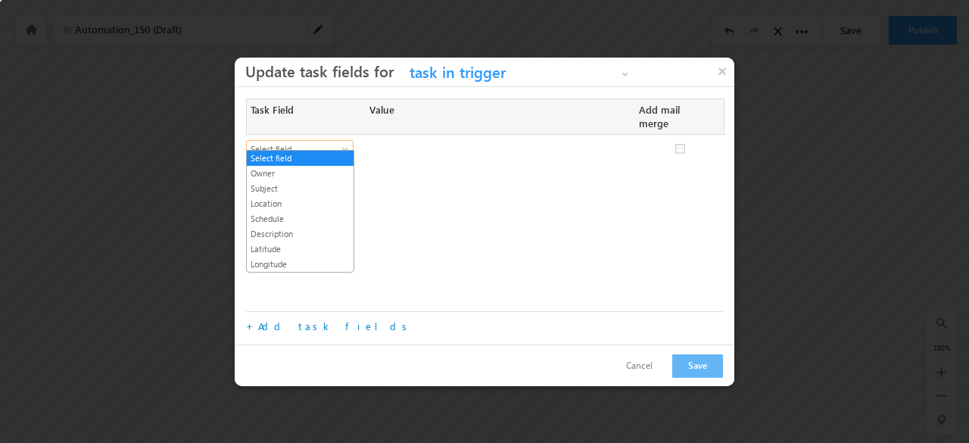
click at [339, 146] on span "Select field" at bounding box center [296, 149] width 98 height 14
click at [321, 167] on link "Owner" at bounding box center [300, 174] width 107 height 14
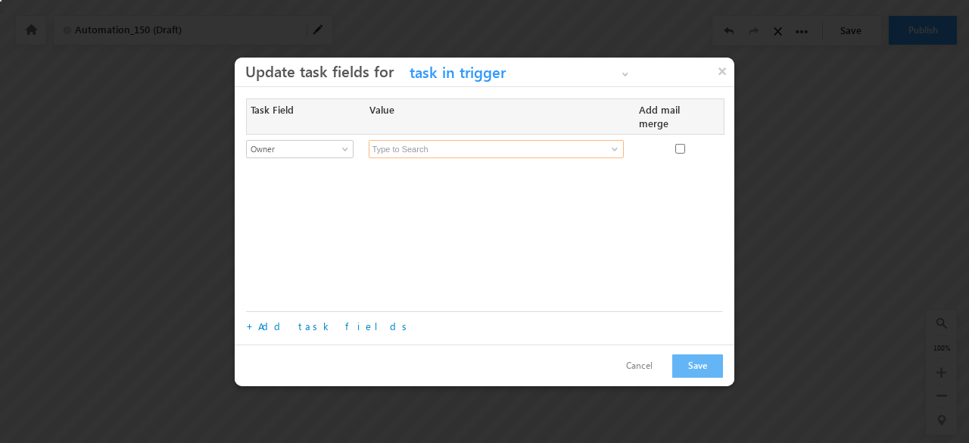
click at [472, 140] on input at bounding box center [496, 149] width 255 height 18
click at [680, 144] on input "checkbox" at bounding box center [680, 149] width 10 height 10
checkbox input "true"
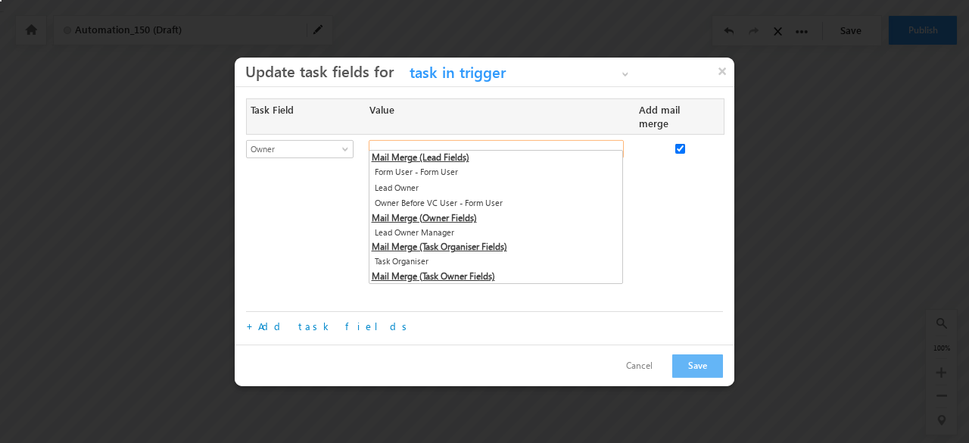
click at [570, 140] on input "text" at bounding box center [496, 149] width 255 height 18
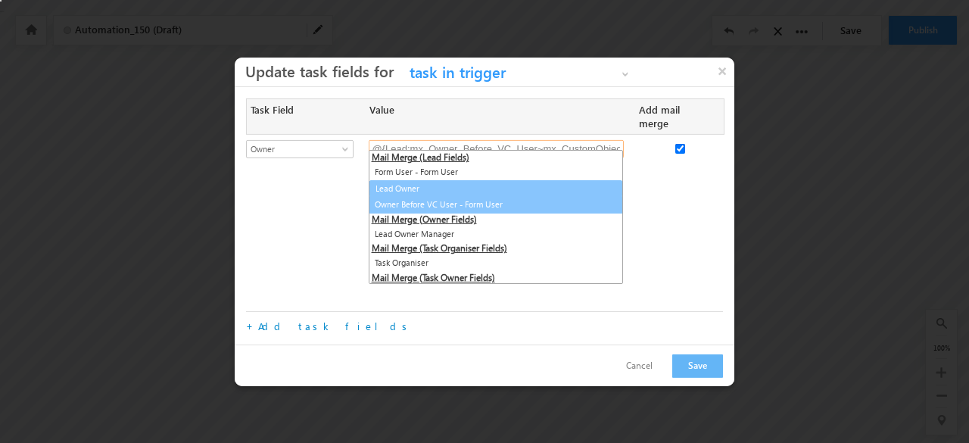
type input "@{Lead:OwnerId,}"
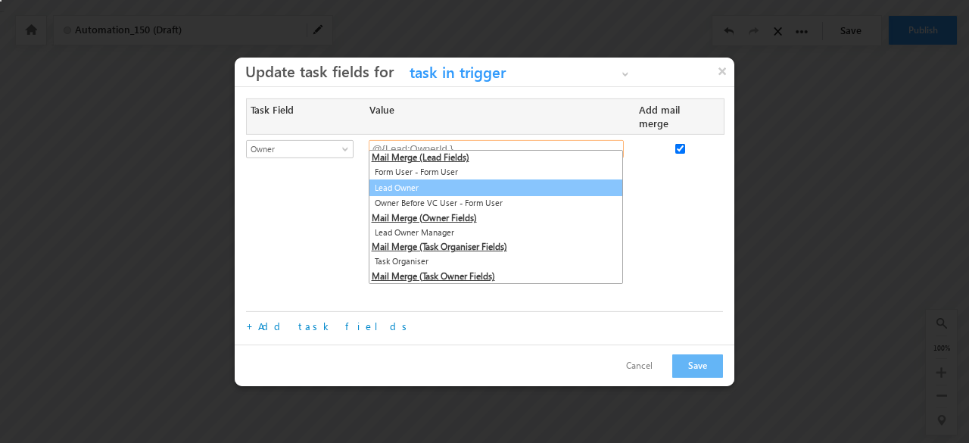
click at [537, 182] on link "Lead Owner" at bounding box center [496, 187] width 255 height 17
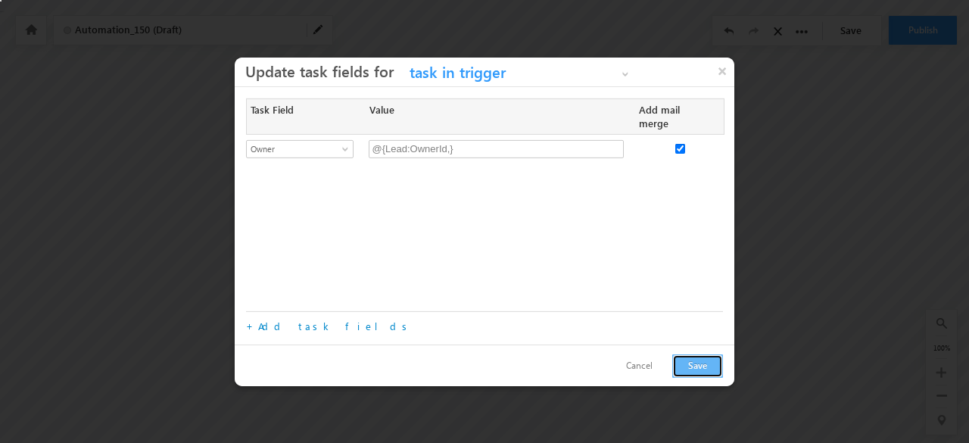
click at [701, 355] on button "Save" at bounding box center [697, 365] width 51 height 23
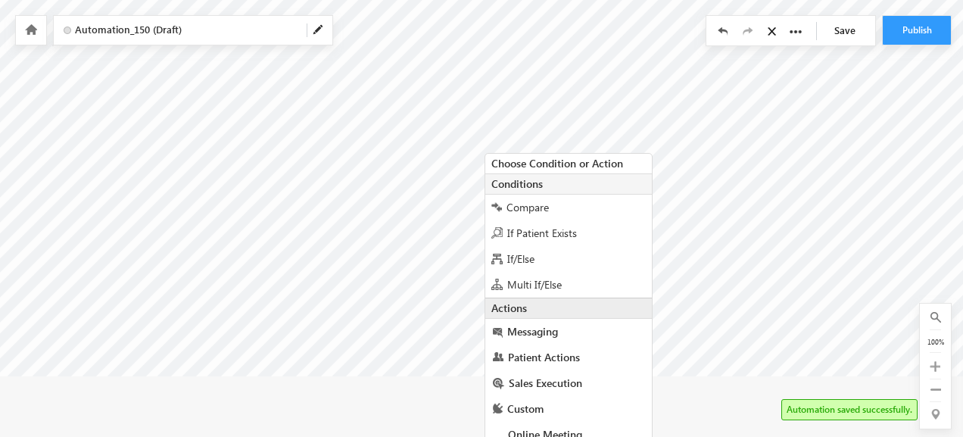
scroll to position [76, 0]
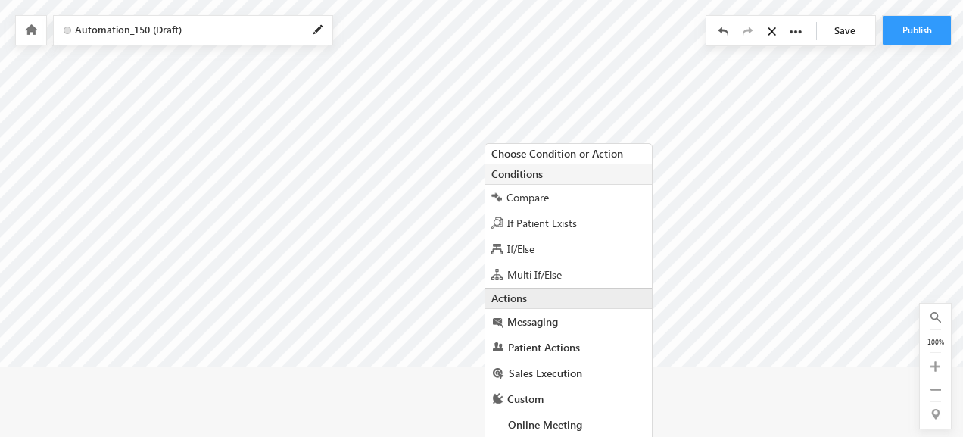
click at [321, 28] on span at bounding box center [319, 30] width 12 height 12
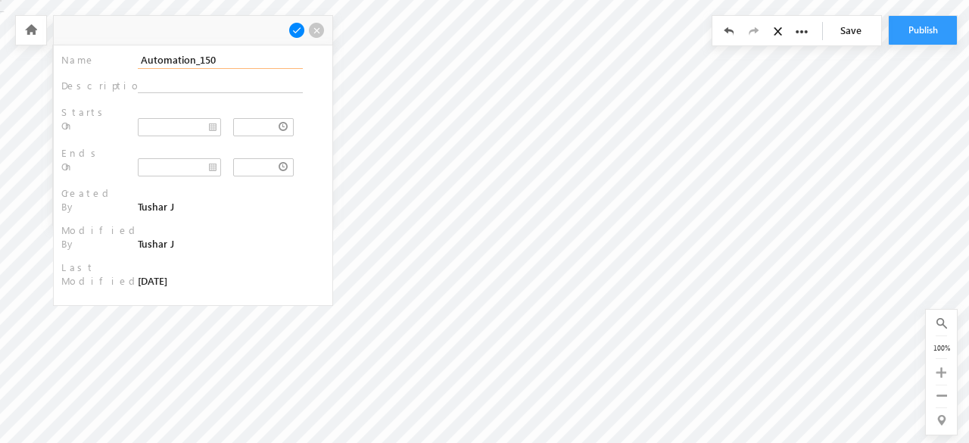
click at [215, 66] on input "Automation_150" at bounding box center [220, 59] width 165 height 17
type input "task owner re-distribute"
click at [302, 30] on span at bounding box center [296, 30] width 17 height 17
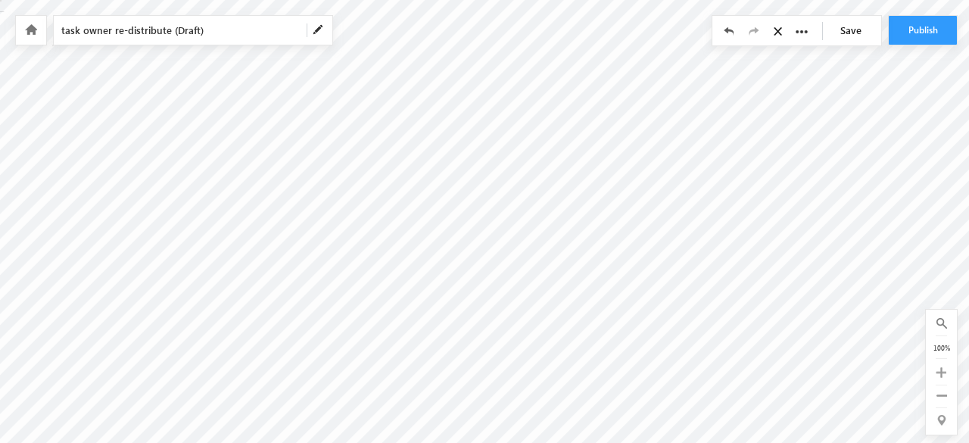
click at [872, 26] on link "Save" at bounding box center [854, 30] width 53 height 29
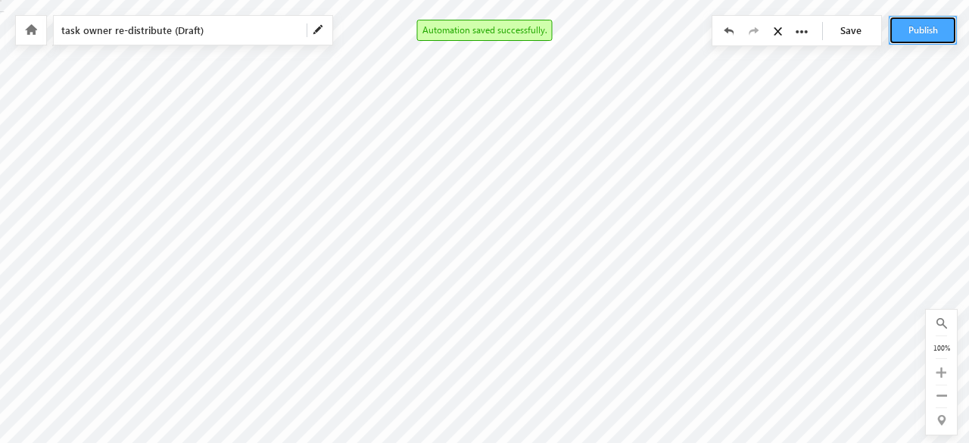
click at [911, 34] on button "Publish" at bounding box center [923, 30] width 68 height 29
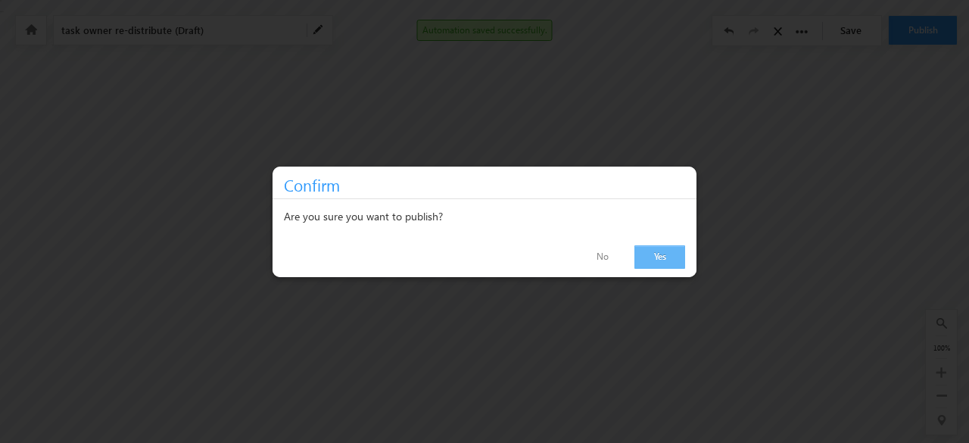
click at [659, 251] on link "Yes" at bounding box center [659, 256] width 51 height 23
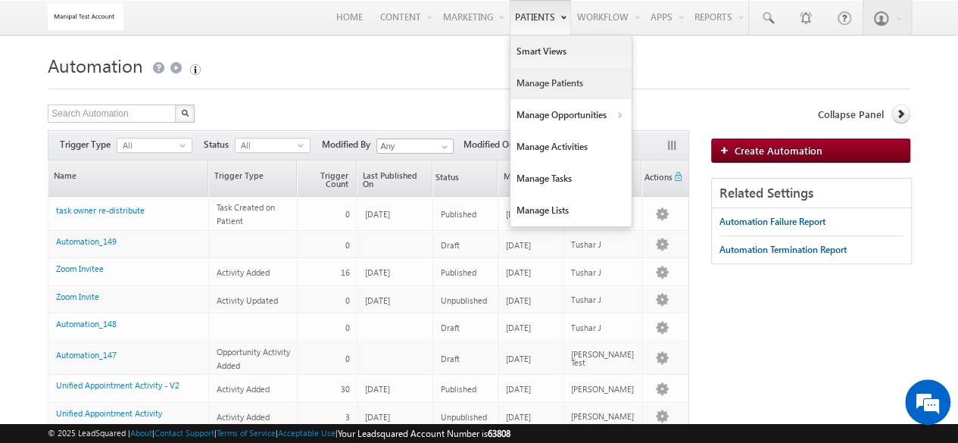
click at [533, 81] on link "Manage Patients" at bounding box center [570, 83] width 121 height 32
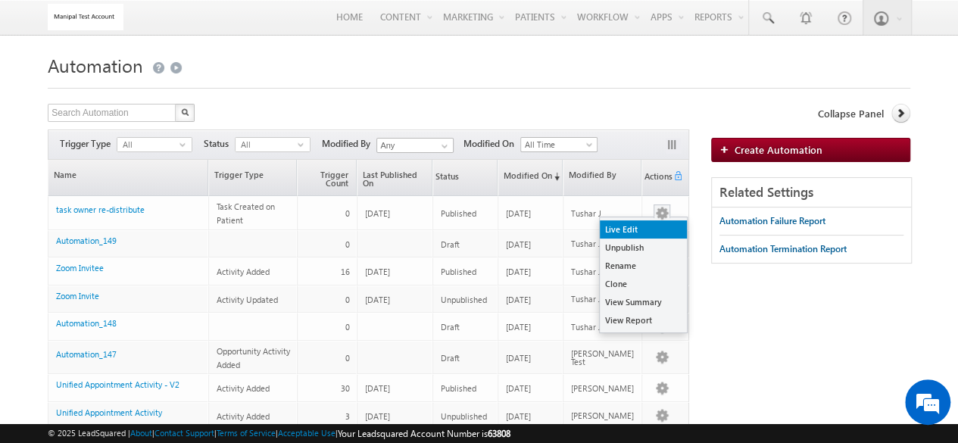
click at [640, 234] on link "Live Edit" at bounding box center [642, 229] width 87 height 18
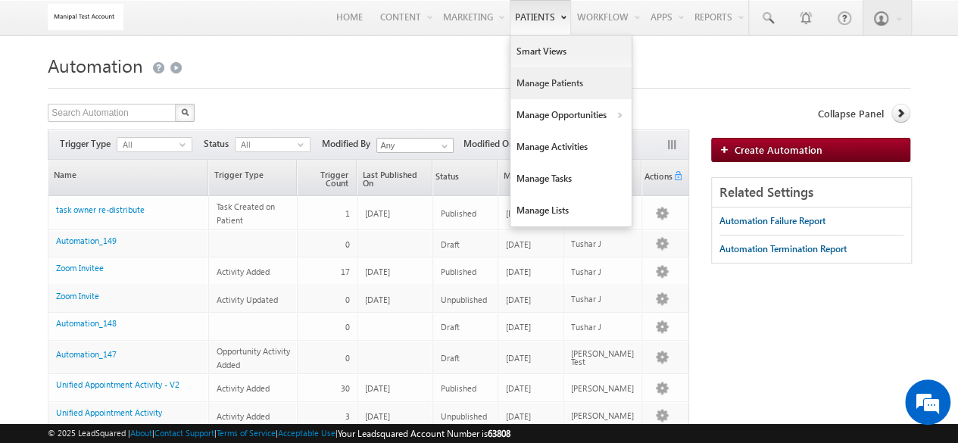
click at [528, 84] on link "Manage Patients" at bounding box center [570, 83] width 121 height 32
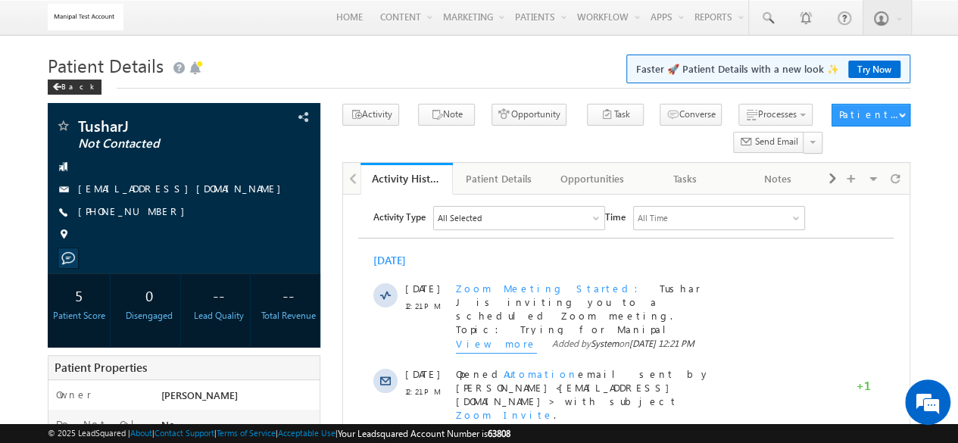
click at [909, 182] on div "Activity History Activity History Patient Details Patient Details Opportunities…" at bounding box center [625, 178] width 567 height 32
click at [900, 181] on div at bounding box center [895, 178] width 22 height 26
click at [646, 184] on link "Tasks" at bounding box center [685, 179] width 93 height 32
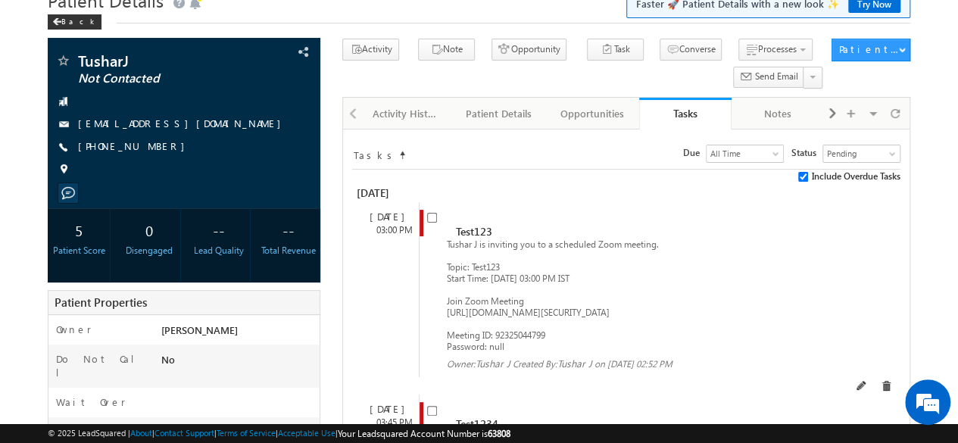
scroll to position [67, 0]
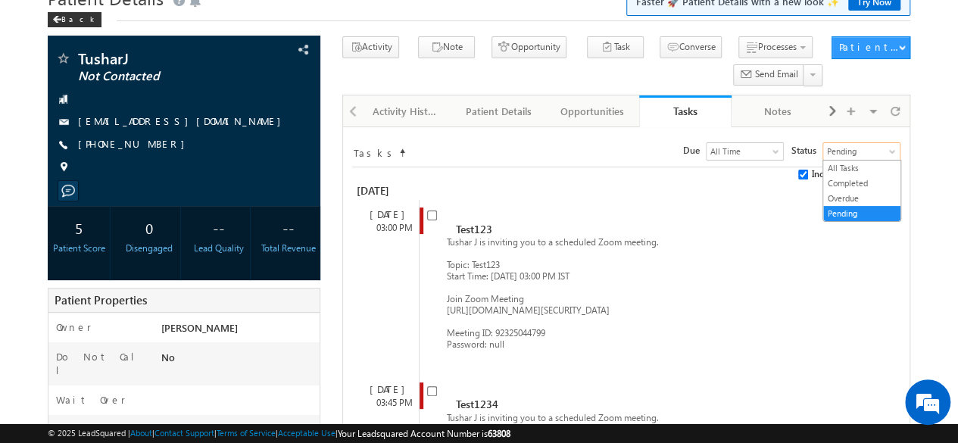
click at [848, 151] on span "Pending" at bounding box center [859, 152] width 73 height 14
click at [849, 164] on link "All Tasks" at bounding box center [861, 168] width 77 height 14
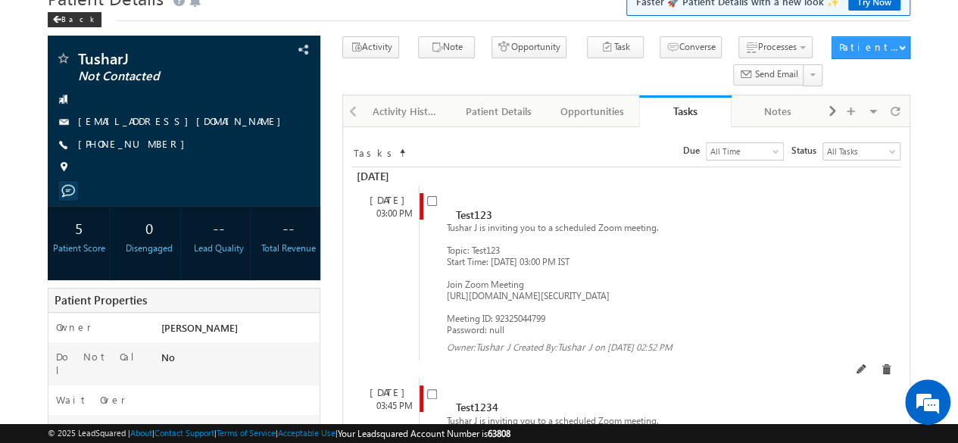
click at [475, 281] on span "Tushar J is inviting you to a scheduled Zoom meeting. Topic: Test123 Start Time…" at bounding box center [553, 279] width 212 height 114
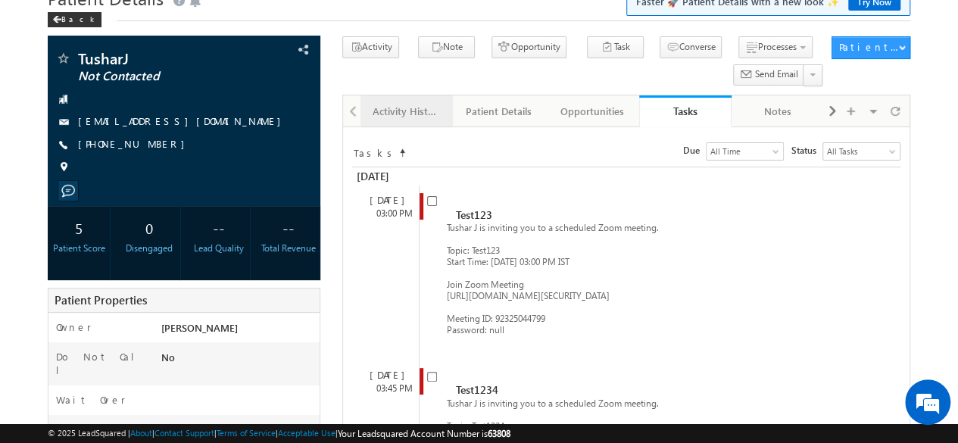
click at [411, 120] on link "Activity History" at bounding box center [406, 111] width 93 height 32
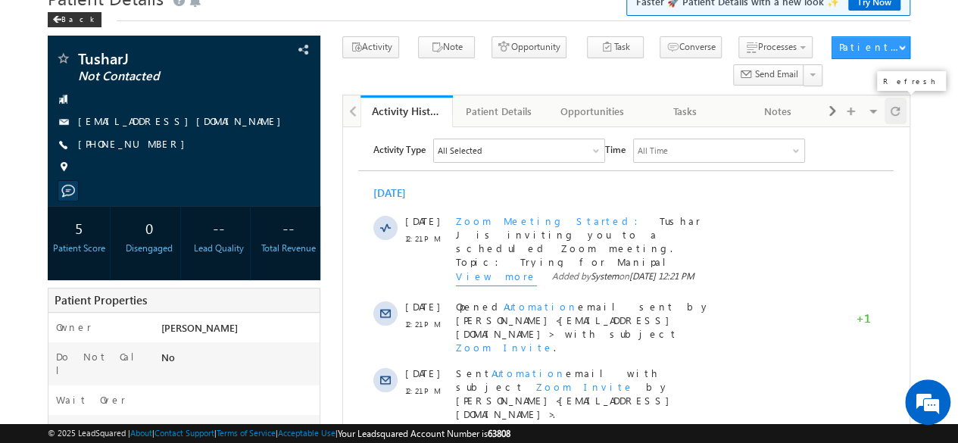
click at [900, 101] on div at bounding box center [895, 111] width 22 height 26
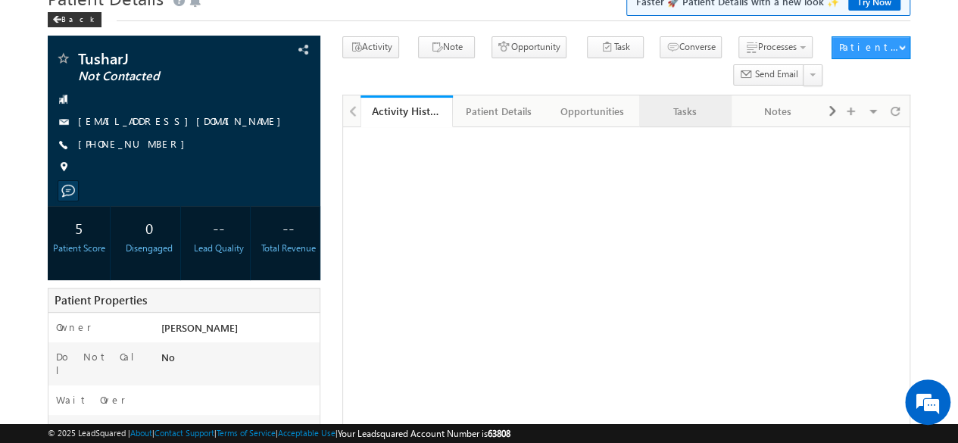
click at [671, 112] on div "Tasks" at bounding box center [684, 111] width 67 height 18
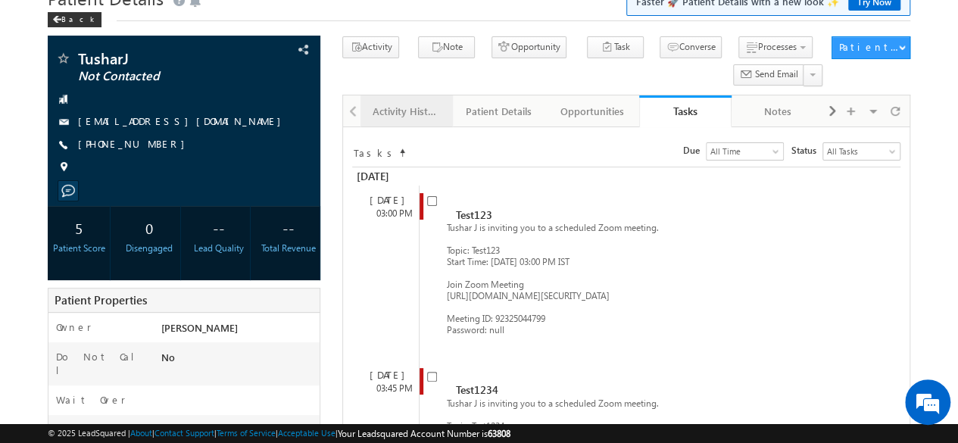
click at [438, 109] on div "Activity History" at bounding box center [405, 111] width 67 height 18
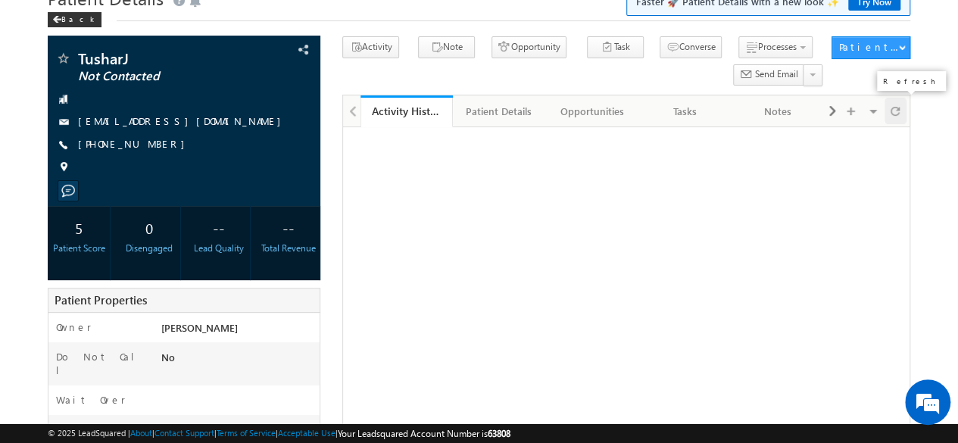
click at [898, 118] on span at bounding box center [894, 111] width 9 height 26
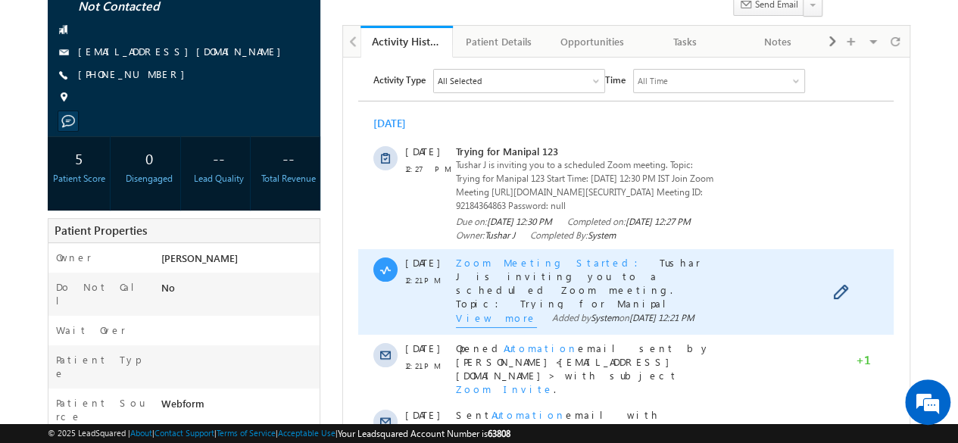
scroll to position [130, 0]
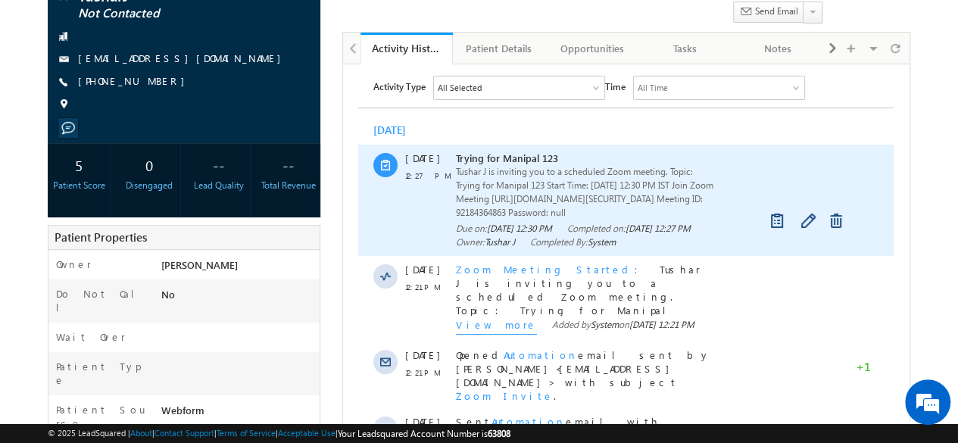
click at [503, 207] on span "Tushar J is inviting you to a scheduled Zoom meeting. Topic: Trying for Manipal…" at bounding box center [586, 192] width 260 height 54
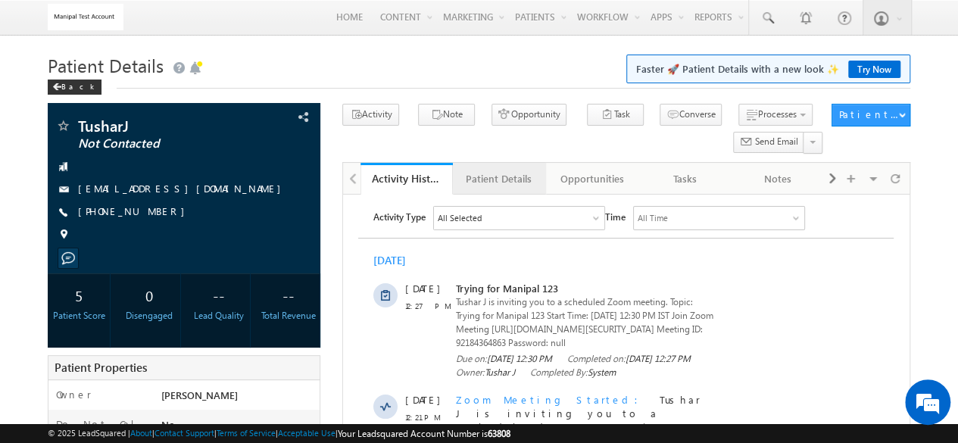
click at [509, 185] on div "Patient Details" at bounding box center [498, 179] width 67 height 18
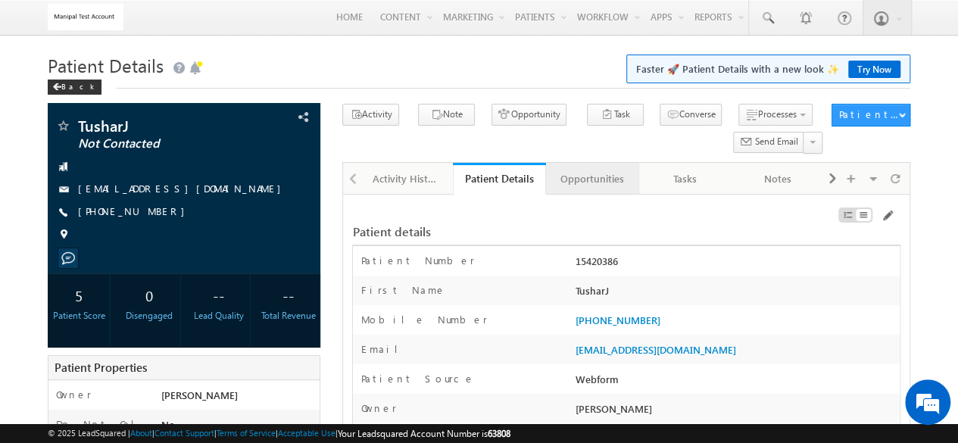
click at [602, 171] on div "Opportunities" at bounding box center [591, 179] width 67 height 18
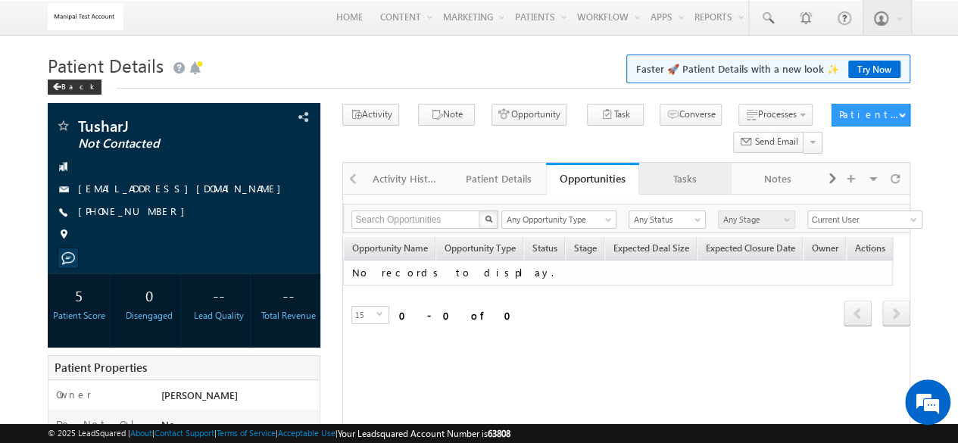
click at [665, 176] on div "Tasks" at bounding box center [684, 179] width 67 height 18
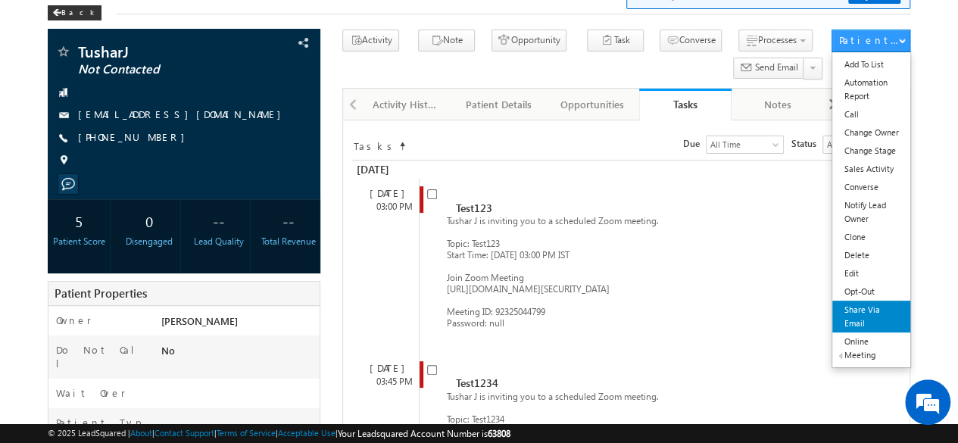
scroll to position [80, 0]
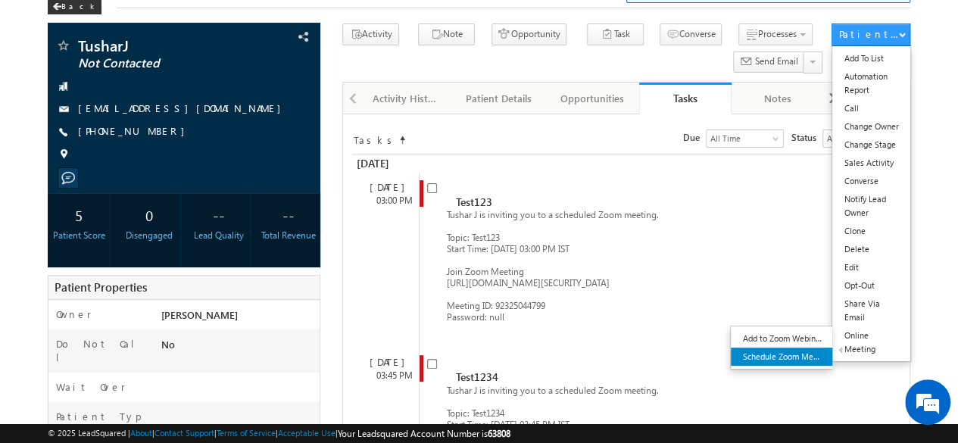
click at [782, 355] on link "Schedule Zoom Meeting" at bounding box center [780, 356] width 101 height 18
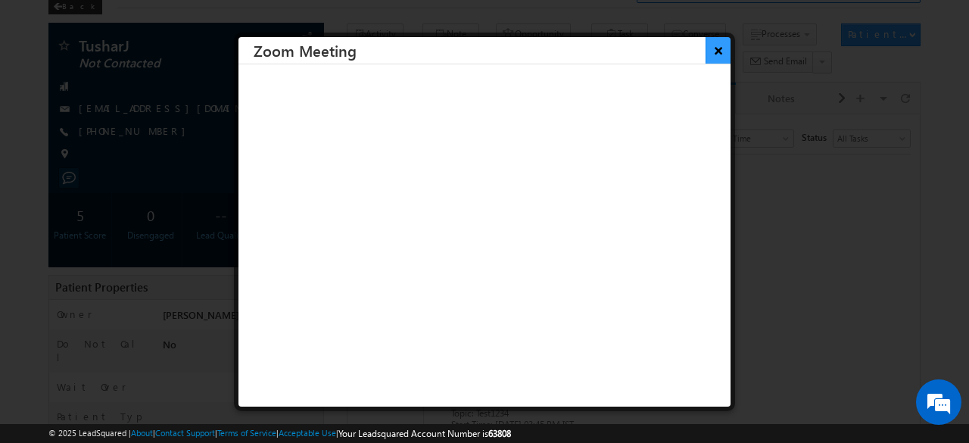
click at [717, 39] on button "×" at bounding box center [717, 50] width 25 height 26
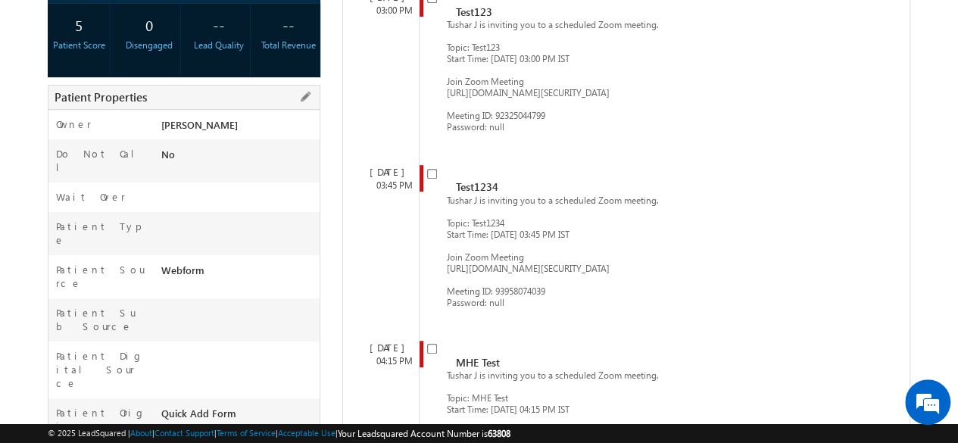
scroll to position [0, 0]
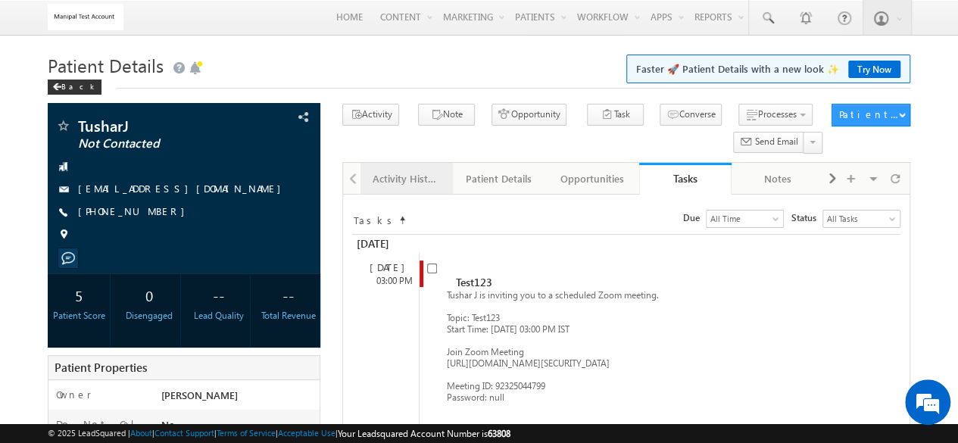
click at [391, 176] on div "Activity History" at bounding box center [405, 179] width 67 height 18
